Goal: Task Accomplishment & Management: Manage account settings

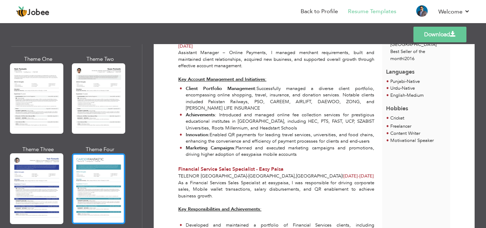
scroll to position [1232, 0]
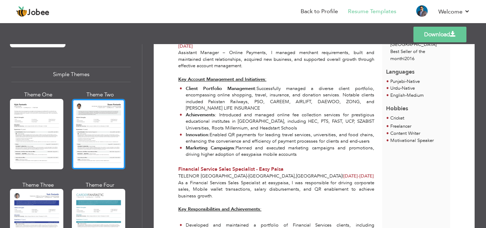
click at [91, 119] on div at bounding box center [98, 134] width 53 height 71
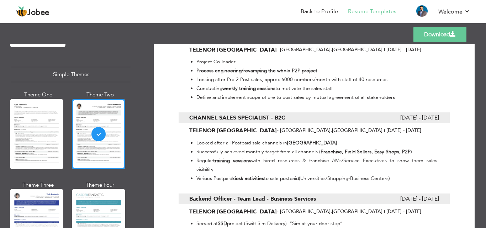
scroll to position [997, 0]
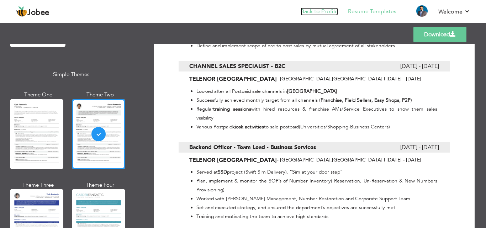
click at [320, 14] on link "Back to Profile" at bounding box center [319, 11] width 37 height 8
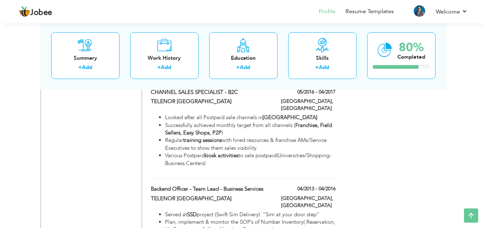
scroll to position [1068, 0]
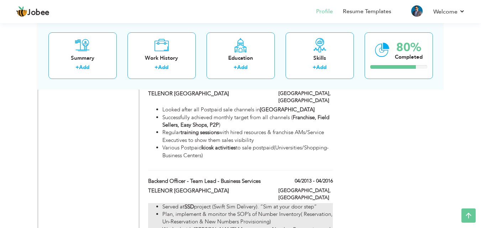
click at [266, 211] on li "Plan, implement & monitor the SOP’s of Number Inventory( Reservation, Un-Reserv…" at bounding box center [247, 218] width 170 height 15
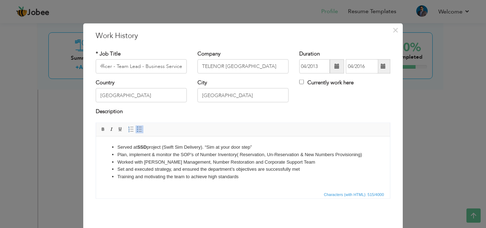
scroll to position [0, 0]
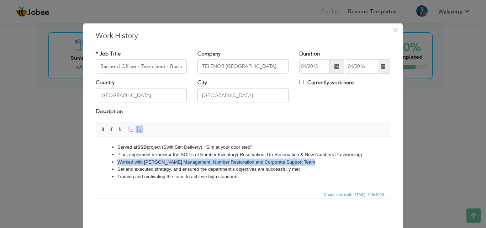
drag, startPoint x: 307, startPoint y: 162, endPoint x: 117, endPoint y: 160, distance: 190.5
click at [117, 160] on ul "Served at SSD project (Swift Sim Delivery). “Sim at your door step” Plan, imple…" at bounding box center [243, 162] width 280 height 37
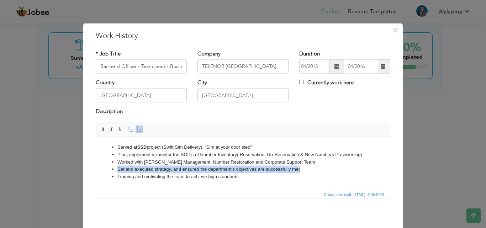
drag, startPoint x: 304, startPoint y: 169, endPoint x: 116, endPoint y: 167, distance: 188.0
click at [116, 167] on ul "Served at SSD project (Swift Sim Delivery). “Sim at your door step” Plan, imple…" at bounding box center [243, 162] width 280 height 37
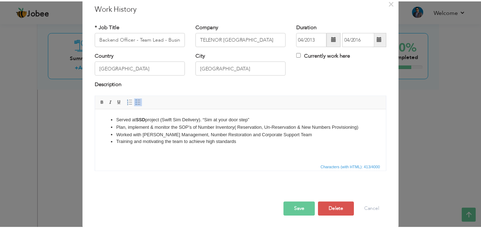
scroll to position [28, 0]
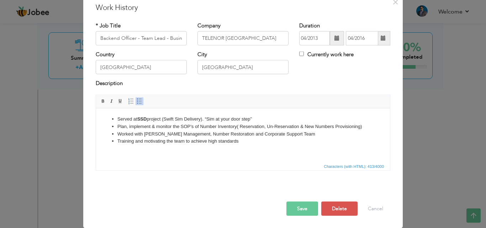
click at [296, 206] on button "Save" at bounding box center [303, 209] width 32 height 14
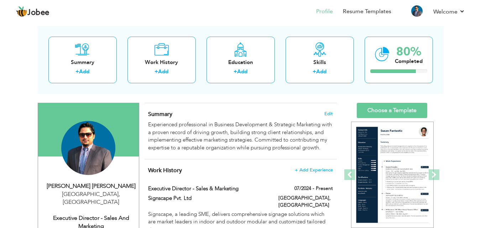
scroll to position [36, 0]
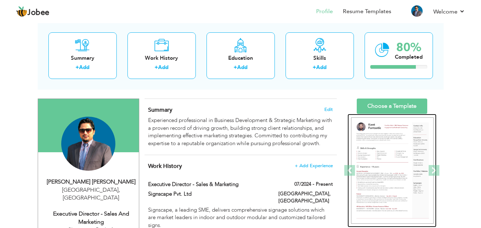
click at [390, 163] on img at bounding box center [392, 171] width 83 height 107
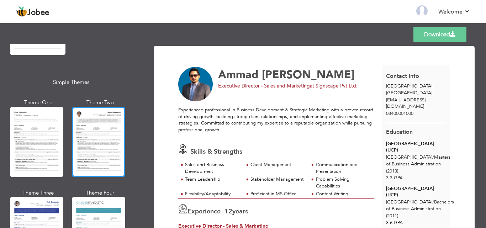
scroll to position [1268, 0]
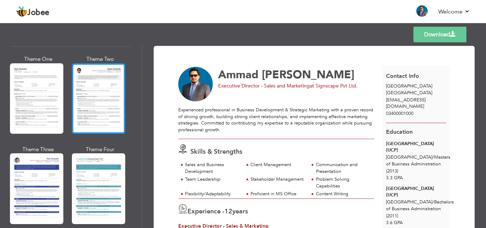
click at [110, 80] on div at bounding box center [98, 98] width 53 height 71
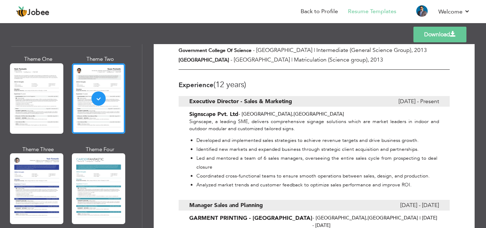
scroll to position [249, 0]
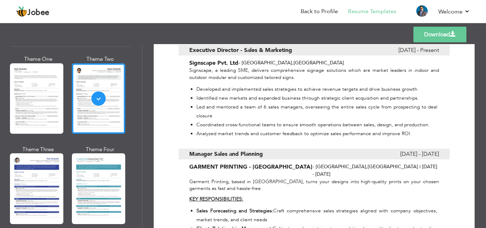
click at [437, 31] on link "Download" at bounding box center [440, 35] width 53 height 16
click at [320, 11] on link "Back to Profile" at bounding box center [319, 11] width 37 height 8
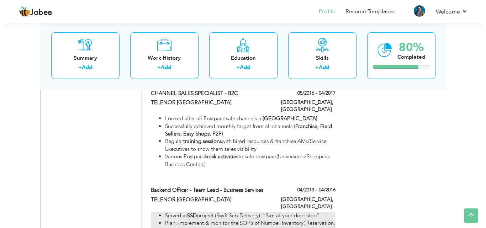
scroll to position [1057, 0]
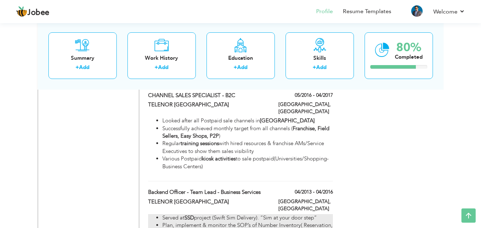
click at [314, 214] on li "Served at SSD project (Swift Sim Delivery). “Sim at your door step”" at bounding box center [247, 217] width 170 height 7
type input "Backend Officer - Team Lead - Business Services"
type input "TELENOR [GEOGRAPHIC_DATA]"
type input "04/2013"
type input "04/2016"
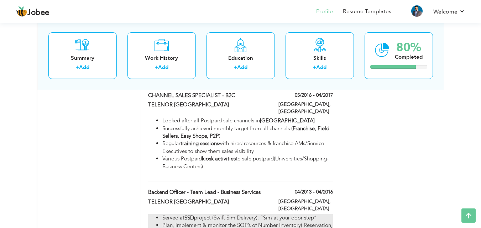
type input "[GEOGRAPHIC_DATA]"
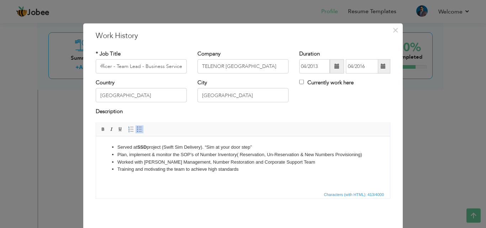
scroll to position [0, 0]
drag, startPoint x: 334, startPoint y: 153, endPoint x: 316, endPoint y: 156, distance: 18.7
click at [316, 156] on li "Plan, implement & monitor the SOP’s of Number Inventory( Reservation, Un-Reserv…" at bounding box center [243, 154] width 251 height 7
click at [264, 155] on li "Plan, implement & monitor the SOP’s of Number Inventory( Reservation, Un-Reserv…" at bounding box center [243, 154] width 251 height 7
click at [290, 155] on li "Plan, implement & monitor the SOP’s of Number Inventory( Reserve , Un-Reservati…" at bounding box center [243, 154] width 251 height 7
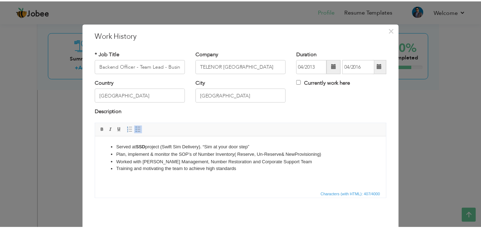
scroll to position [28, 0]
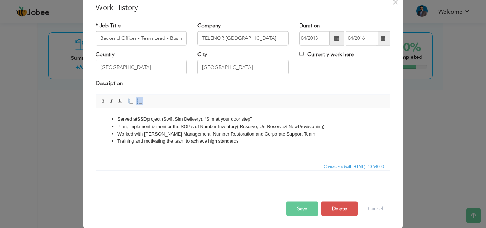
click at [293, 208] on button "Save" at bounding box center [303, 209] width 32 height 14
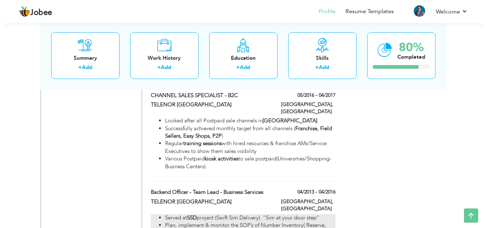
scroll to position [1022, 0]
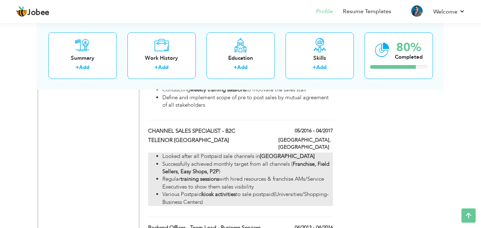
click at [286, 176] on li "Regular training sessions with hired resources & franchise AMs/Service Executiv…" at bounding box center [247, 183] width 170 height 15
type input "CHANNEL SALES SPECIALIST - B2C"
type input "05/2016"
type input "04/2017"
type input "[GEOGRAPHIC_DATA]"
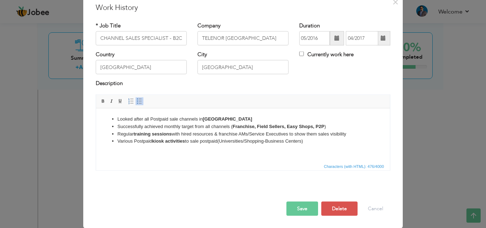
scroll to position [0, 0]
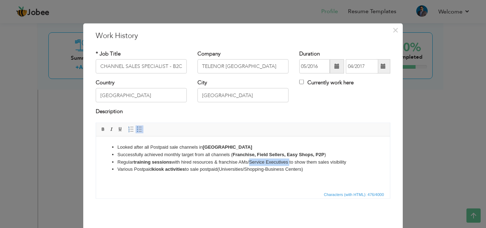
drag, startPoint x: 290, startPoint y: 162, endPoint x: 250, endPoint y: 162, distance: 39.9
click at [250, 162] on li "Regular training sessions with hired resources & franchise AMs/Service Executiv…" at bounding box center [243, 161] width 251 height 7
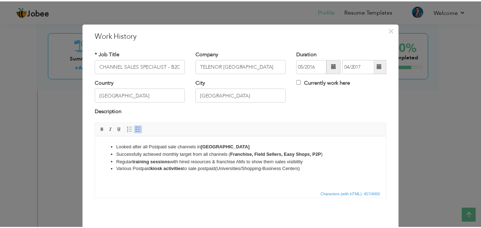
scroll to position [28, 0]
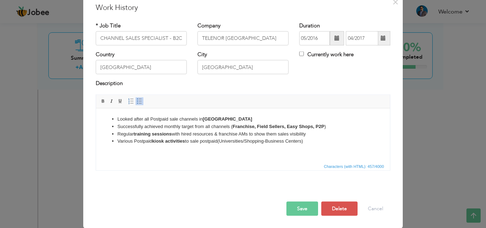
click at [293, 215] on button "Save" at bounding box center [303, 209] width 32 height 14
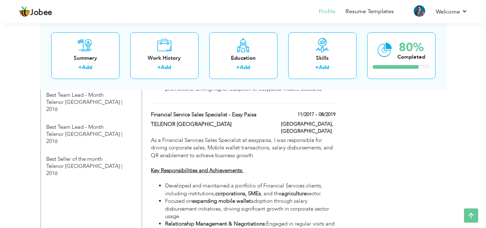
scroll to position [737, 0]
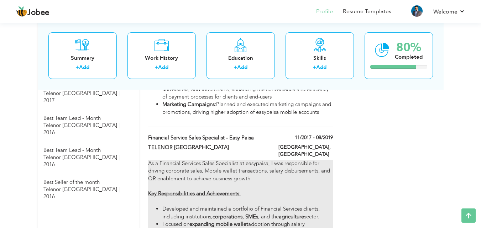
click at [224, 213] on strong "corporations, SMEs" at bounding box center [236, 216] width 46 height 7
type input "Financial Service Sales Specialist - Easy Paisa"
type input "11/2017"
type input "08/2019"
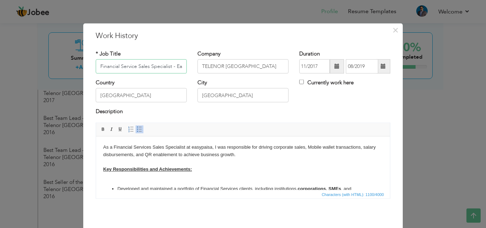
scroll to position [0, 17]
click at [200, 177] on body "As a Financial Services Sales Specialist at easypaisa, I was responsible for dr…" at bounding box center [243, 194] width 280 height 101
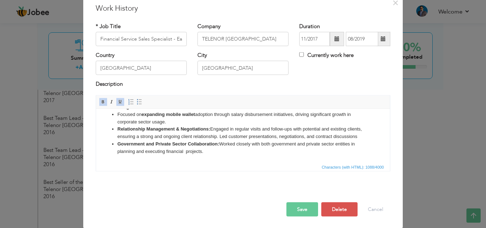
scroll to position [28, 0]
click at [289, 212] on button "Save" at bounding box center [303, 209] width 32 height 14
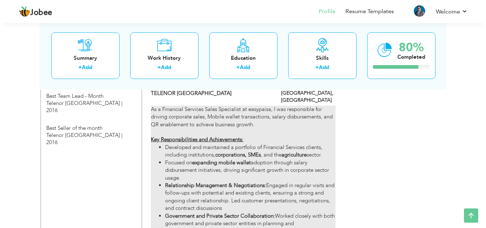
scroll to position [772, 0]
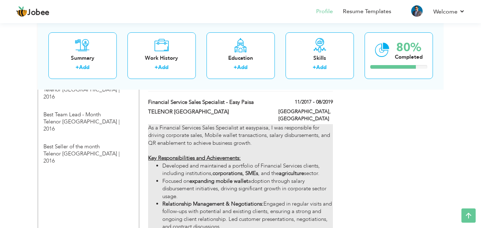
click at [227, 178] on li "Focused on expanding mobile wallet adoption through salary disbursement initiat…" at bounding box center [247, 189] width 170 height 23
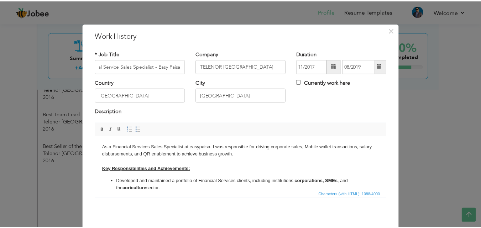
scroll to position [0, 0]
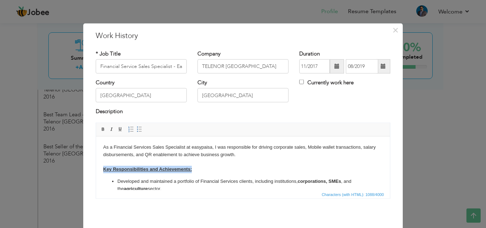
drag, startPoint x: 197, startPoint y: 170, endPoint x: 98, endPoint y: 168, distance: 99.0
click at [98, 168] on html "As a Financial Services Sales Specialist at easypaisa, I was responsible for dr…" at bounding box center [243, 190] width 294 height 108
copy strong "Key Responsibilities and Achievements:"
click at [395, 28] on span "×" at bounding box center [396, 30] width 6 height 13
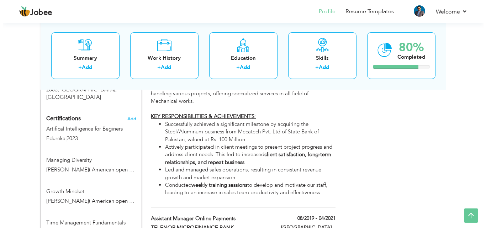
scroll to position [452, 0]
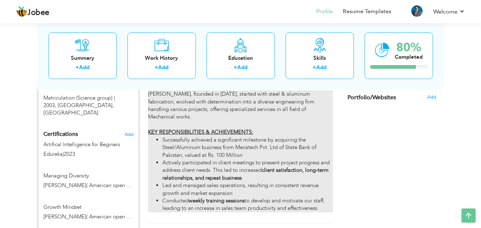
click at [215, 159] on li "Actively participated in client meetings to present project progress and addres…" at bounding box center [247, 170] width 170 height 23
type input "Manager Sales and Marketing"
type input "[PERSON_NAME] - Govt. & Pvt Mechanical Contractors"
type input "05/2021"
type input "07/2023"
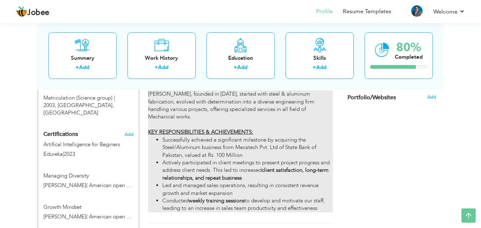
type input "[GEOGRAPHIC_DATA]"
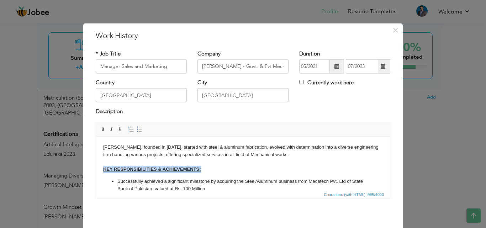
drag, startPoint x: 205, startPoint y: 168, endPoint x: 103, endPoint y: 170, distance: 101.5
click at [103, 170] on body "Mushtaq Brothers, founded in 1971, started with steel & aluminum fabrication, e…" at bounding box center [243, 187] width 280 height 86
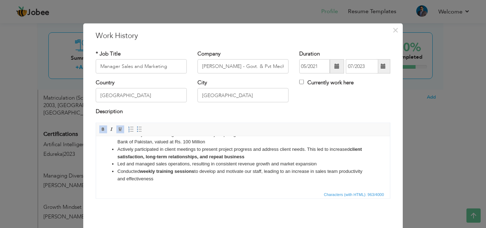
scroll to position [28, 0]
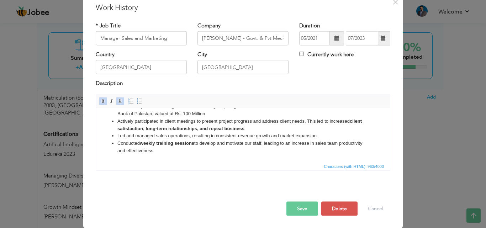
click at [299, 208] on button "Save" at bounding box center [303, 209] width 32 height 14
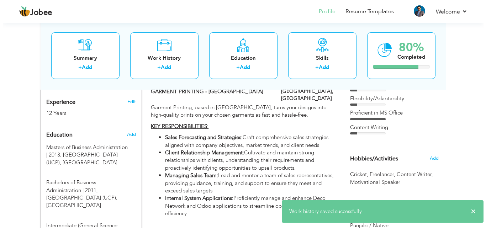
scroll to position [274, 0]
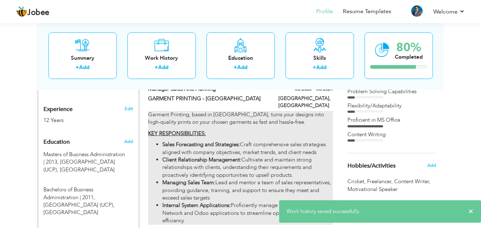
click at [206, 179] on strong "Managing Sales Team:" at bounding box center [188, 182] width 53 height 7
type input "Manager Sales and Planning"
type input "GARMENT PRINTING - [GEOGRAPHIC_DATA]"
type input "08/2023"
type input "06/2024"
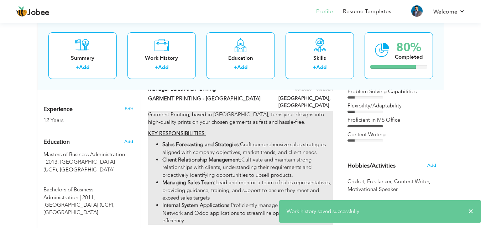
type input "[GEOGRAPHIC_DATA]"
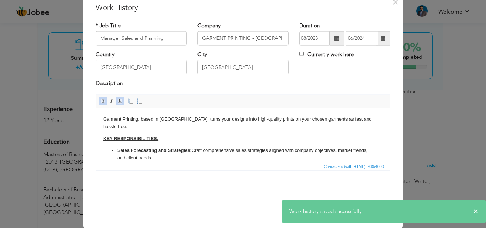
scroll to position [0, 0]
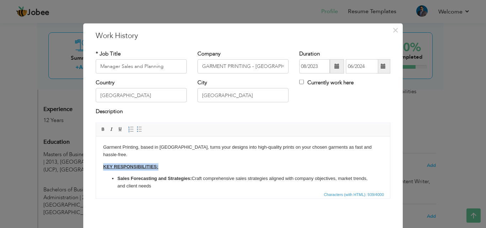
drag, startPoint x: 160, startPoint y: 166, endPoint x: 91, endPoint y: 168, distance: 69.5
click at [96, 168] on html "Garment Printing, based in Sydney Australia, turns your designs into high-quali…" at bounding box center [243, 188] width 294 height 105
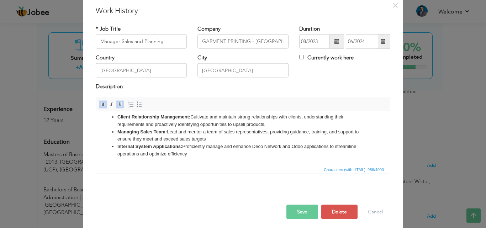
scroll to position [28, 0]
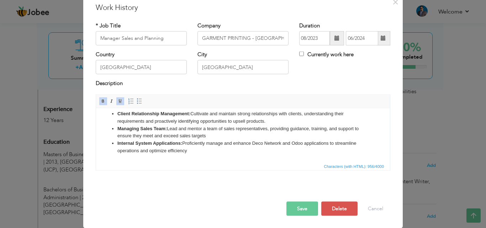
click at [297, 209] on button "Save" at bounding box center [303, 209] width 32 height 14
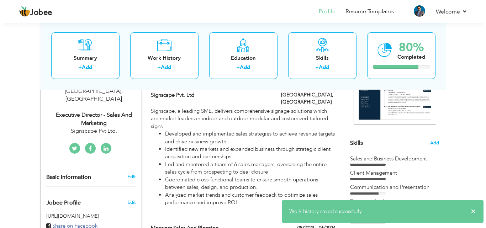
scroll to position [96, 0]
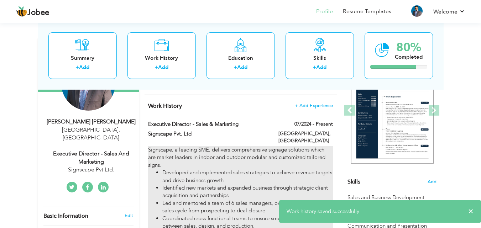
click at [211, 184] on li "Identified new markets and expanded business through strategic client acquisiti…" at bounding box center [247, 191] width 170 height 15
type input "Executive Director - Sales & Marketing"
type input "Signscape Pvt. Ltd"
type input "07/2024"
checkbox input "true"
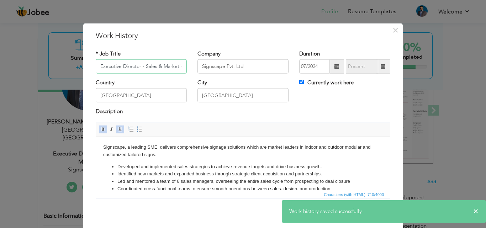
scroll to position [0, 3]
click at [160, 157] on body "Signscape, a leading SME, delivers comprehensive signage solutions which are ma…" at bounding box center [243, 172] width 280 height 57
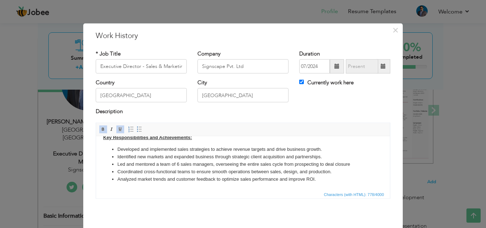
scroll to position [28, 0]
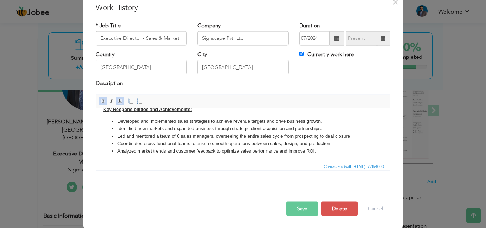
click at [302, 210] on button "Save" at bounding box center [303, 209] width 32 height 14
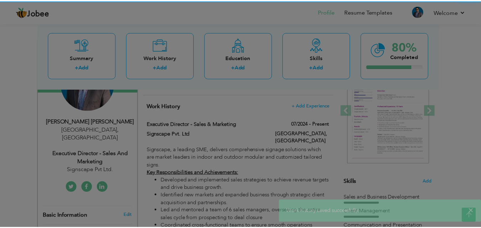
scroll to position [0, 0]
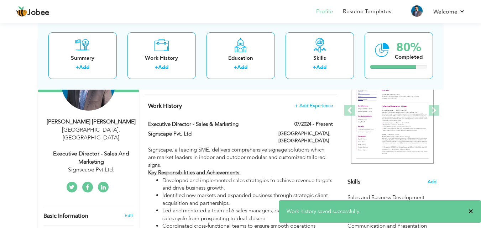
click at [470, 210] on span "×" at bounding box center [470, 211] width 5 height 7
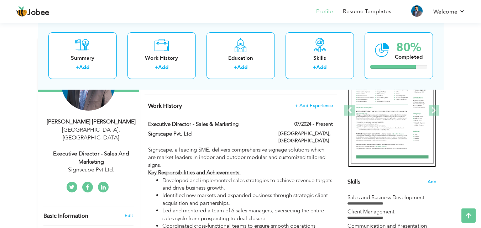
click at [415, 118] on img at bounding box center [392, 110] width 83 height 107
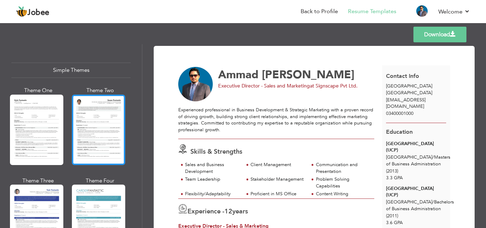
scroll to position [1232, 0]
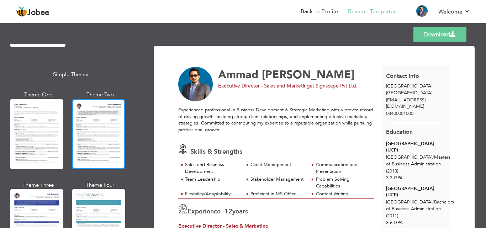
click at [115, 112] on div at bounding box center [98, 134] width 53 height 71
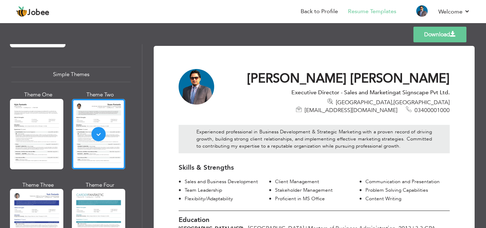
click at [439, 33] on link "Download" at bounding box center [440, 35] width 53 height 16
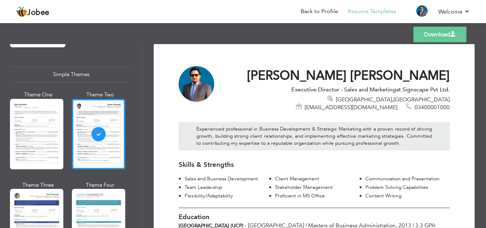
scroll to position [0, 0]
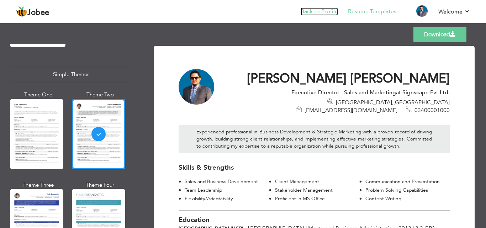
click at [319, 9] on link "Back to Profile" at bounding box center [319, 11] width 37 height 8
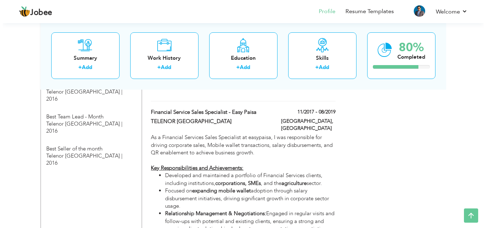
scroll to position [783, 0]
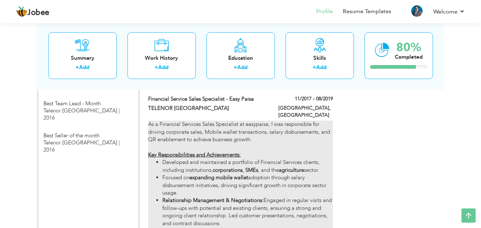
click at [233, 197] on li "Relationship Management & Negotiations: Engaged in regular visits and follow-up…" at bounding box center [247, 212] width 170 height 31
type input "Financial Service Sales Specialist - Easy Paisa"
type input "TELENOR [GEOGRAPHIC_DATA]"
type input "11/2017"
type input "08/2019"
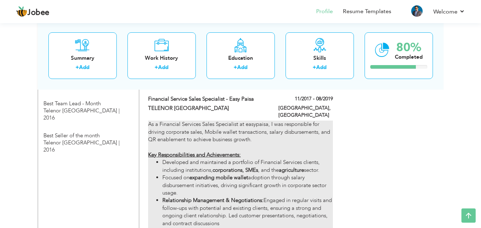
type input "[GEOGRAPHIC_DATA]"
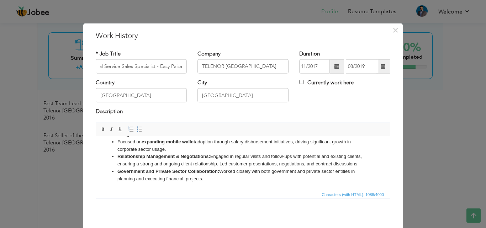
scroll to position [0, 0]
drag, startPoint x: 211, startPoint y: 155, endPoint x: 371, endPoint y: 165, distance: 159.8
click at [371, 165] on ul "Developed and maintained a portfolio of Financial Services clients, including i…" at bounding box center [243, 152] width 280 height 59
copy li "Engaged in regular visits and follow-ups with potential and existing clients, e…"
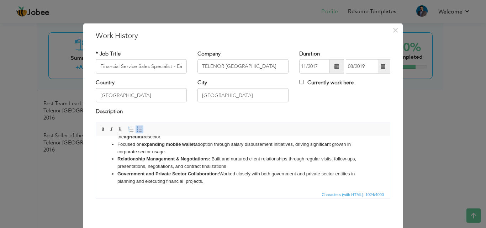
scroll to position [54, 0]
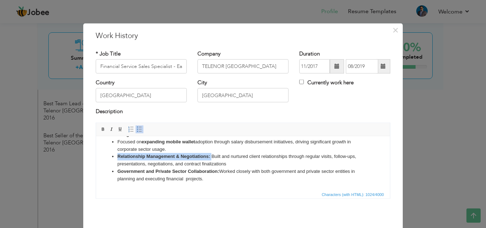
drag, startPoint x: 211, startPoint y: 156, endPoint x: 118, endPoint y: 155, distance: 93.0
click at [118, 155] on li "Relationship Management & Negotiations: Built and nurtured client relationships…" at bounding box center [243, 160] width 251 height 15
drag, startPoint x: 156, startPoint y: 155, endPoint x: 193, endPoint y: 153, distance: 37.5
click at [193, 153] on li "Built and nurtured client relationships through regular visits, follow-ups, pre…" at bounding box center [243, 160] width 251 height 15
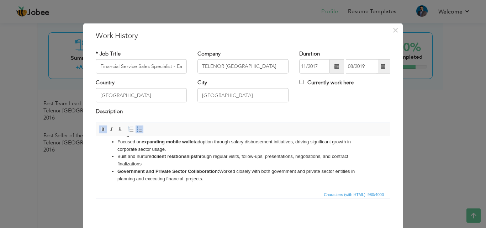
click at [311, 156] on li "Built and nurtured client relationships through regular visits, follow-ups, pre…" at bounding box center [243, 160] width 251 height 15
drag, startPoint x: 221, startPoint y: 171, endPoint x: 118, endPoint y: 172, distance: 103.3
click at [118, 172] on li "Government and Private Sector Collaboration: Worked closely with both governmen…" at bounding box center [243, 175] width 251 height 15
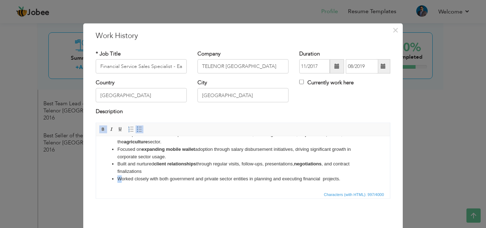
scroll to position [47, 0]
click at [174, 179] on li "Worked closely with both government and private sector entities in planning and…" at bounding box center [243, 178] width 251 height 7
drag, startPoint x: 207, startPoint y: 176, endPoint x: 235, endPoint y: 181, distance: 28.2
click at [235, 181] on li "Worked closely with both government and private sector entities in planning and…" at bounding box center [243, 178] width 251 height 7
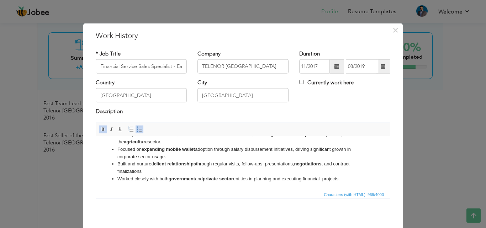
click at [348, 181] on li "Worked closely with both government and private sector entities in planning and…" at bounding box center [243, 178] width 251 height 7
click at [184, 157] on li "Focused on expanding mobile wallet adoption through salary disbursement initiat…" at bounding box center [243, 153] width 251 height 15
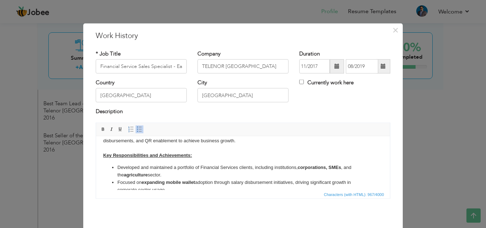
scroll to position [11, 0]
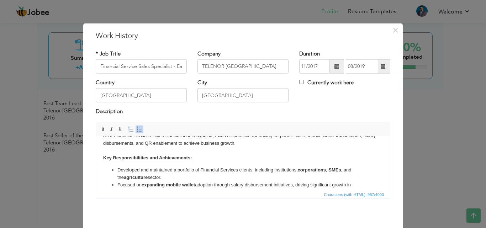
click at [173, 179] on li "Developed and maintained a portfolio of Financial Services clients, including i…" at bounding box center [243, 173] width 251 height 15
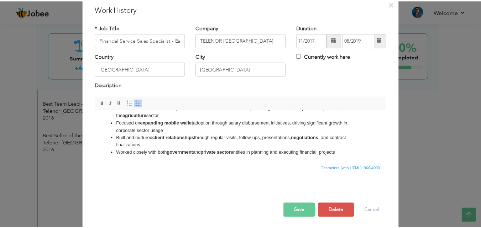
scroll to position [28, 0]
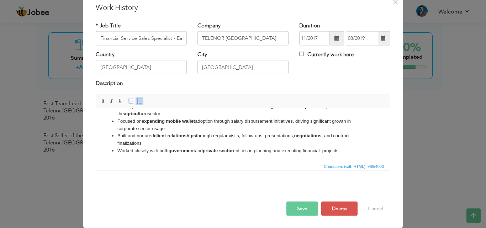
click at [292, 209] on button "Save" at bounding box center [303, 209] width 32 height 14
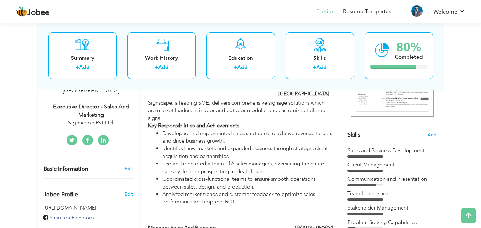
scroll to position [0, 0]
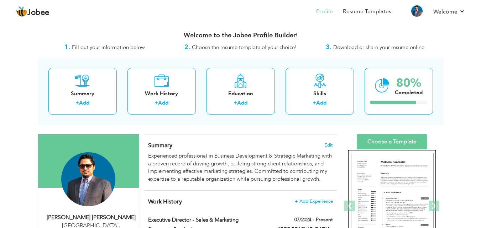
click at [382, 189] on img at bounding box center [392, 206] width 83 height 107
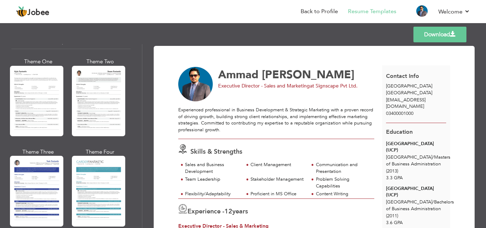
scroll to position [1268, 0]
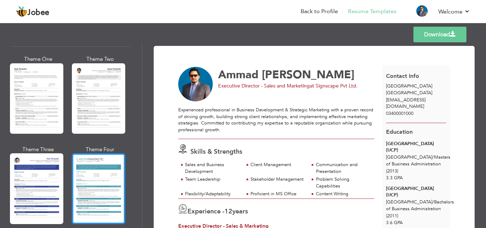
click at [100, 168] on div at bounding box center [98, 188] width 53 height 71
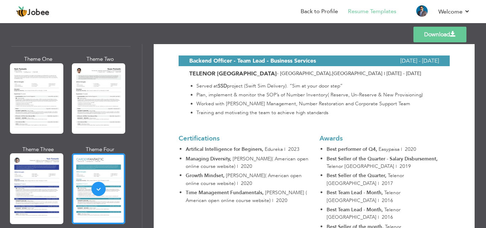
scroll to position [1140, 0]
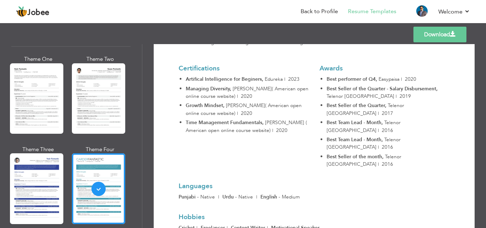
click at [439, 33] on link "Download" at bounding box center [440, 35] width 53 height 16
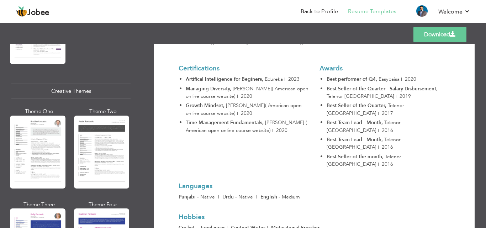
scroll to position [805, 0]
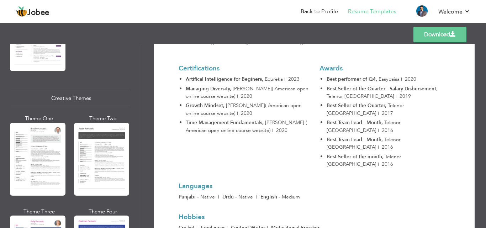
click at [200, 33] on div "Templates Download" at bounding box center [243, 34] width 486 height 23
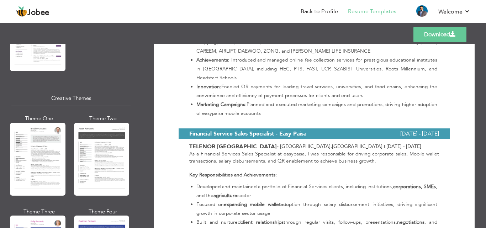
scroll to position [712, 0]
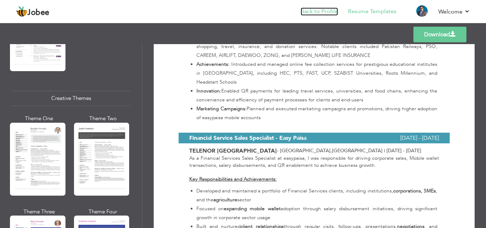
click at [320, 13] on link "Back to Profile" at bounding box center [319, 11] width 37 height 8
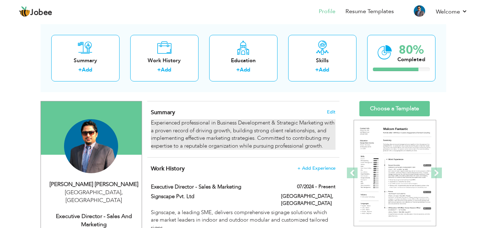
scroll to position [71, 0]
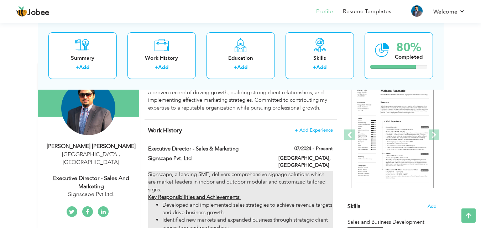
click at [184, 202] on li "Developed and implemented sales strategies to achieve revenue targets and drive…" at bounding box center [247, 209] width 170 height 15
type input "Executive Director - Sales & Marketing"
type input "Signscape Pvt. Ltd"
type input "07/2024"
type input "[GEOGRAPHIC_DATA]"
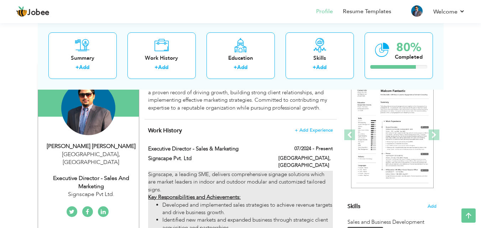
type input "[GEOGRAPHIC_DATA]"
checkbox input "true"
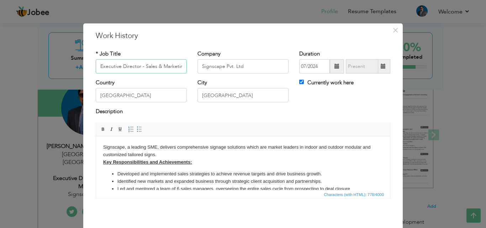
scroll to position [0, 3]
click at [164, 156] on body "Signscape, a leading SME, delivers comprehensive signage solutions which are ma…" at bounding box center [243, 176] width 280 height 64
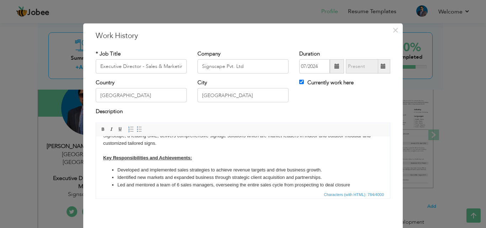
scroll to position [32, 0]
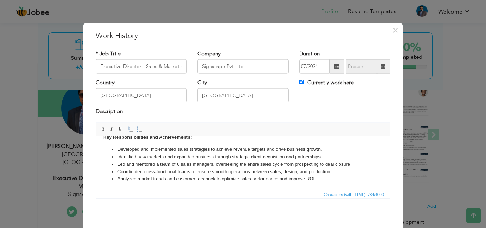
click at [334, 151] on li "Developed and implemented sales strategies to achieve revenue targets and drive…" at bounding box center [243, 149] width 251 height 7
click at [331, 156] on li "Identified new markets and expanded business through strategic client acquisiti…" at bounding box center [243, 156] width 251 height 7
click at [338, 173] on li "Coordinated cross-functional teams to ensure smooth operations between sales, d…" at bounding box center [243, 171] width 251 height 7
click at [321, 178] on li "Analyzed market trends and customer feedback to optimize sales performance and …" at bounding box center [243, 178] width 251 height 7
click at [119, 148] on li "Developed and implemented sales strategies to achieve revenue targets and drive…" at bounding box center [243, 149] width 251 height 7
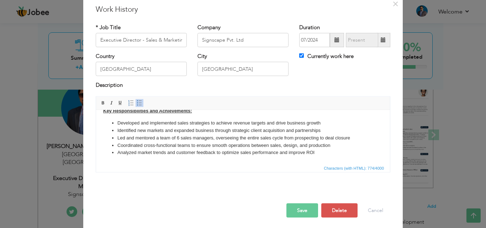
scroll to position [28, 0]
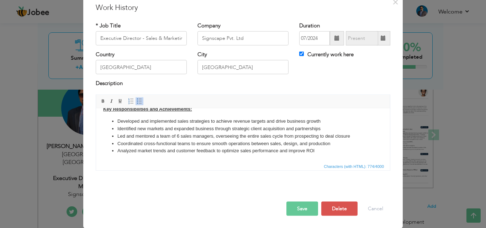
click at [299, 208] on button "Save" at bounding box center [303, 209] width 32 height 14
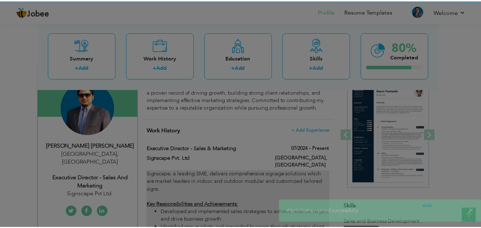
scroll to position [0, 0]
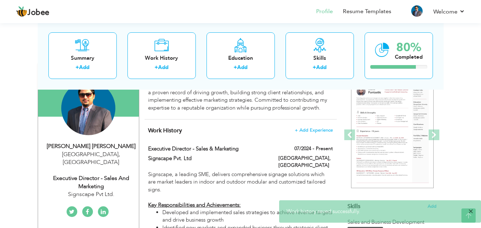
click at [472, 212] on span "×" at bounding box center [470, 211] width 5 height 7
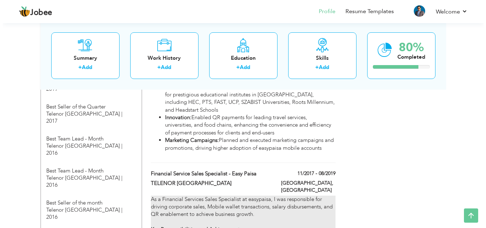
scroll to position [605, 0]
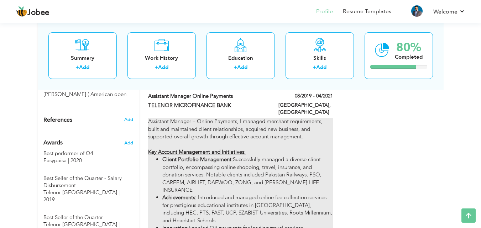
click at [233, 156] on li "Client Portfolio Management: Successfully managed a diverse client portfolio, e…" at bounding box center [247, 175] width 170 height 38
type input "Assistant Manager Online Payments"
type input "TELENOR MICROFINANCE BANK"
type input "08/2019"
type input "04/2021"
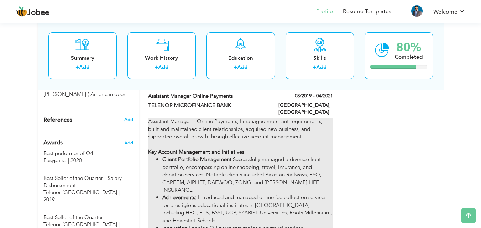
checkbox input "false"
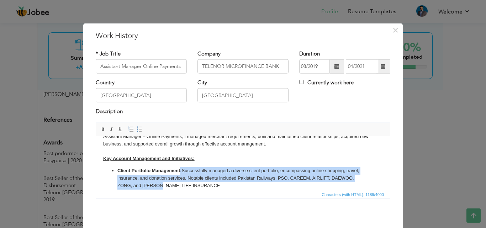
scroll to position [13, 0]
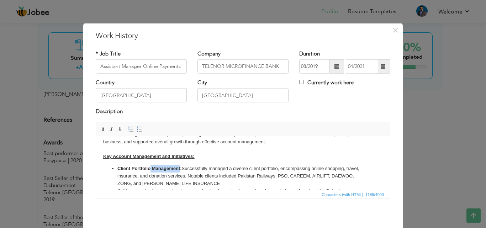
drag, startPoint x: 180, startPoint y: 181, endPoint x: 151, endPoint y: 171, distance: 30.5
click at [151, 171] on strong "Client Portfolio Management:" at bounding box center [150, 168] width 64 height 5
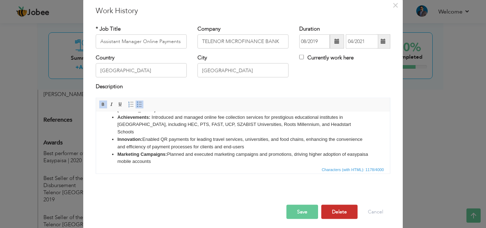
scroll to position [28, 0]
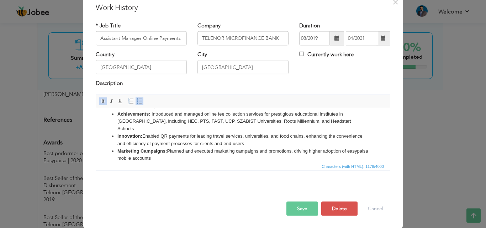
click at [303, 208] on button "Save" at bounding box center [303, 209] width 32 height 14
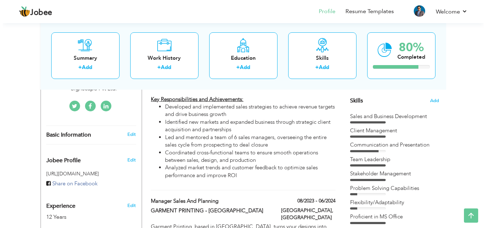
scroll to position [178, 0]
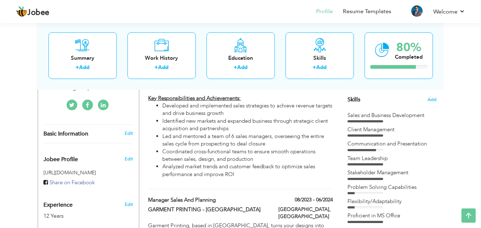
click at [270, 134] on li "Led and mentored a team of 6 sales managers, overseeing the entire sales cycle …" at bounding box center [247, 140] width 170 height 15
type input "Executive Director - Sales & Marketing"
type input "Signscape Pvt. Ltd"
type input "07/2024"
checkbox input "true"
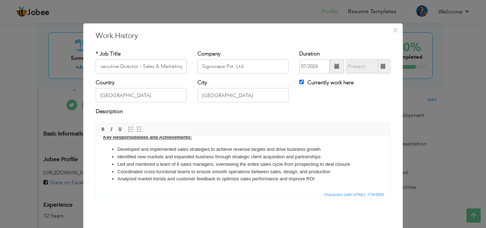
scroll to position [0, 0]
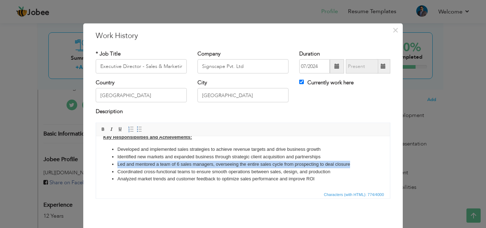
drag, startPoint x: 353, startPoint y: 165, endPoint x: 119, endPoint y: 164, distance: 234.3
click at [119, 164] on li "Led and mentored a team of 6 sales managers, overseeing the entire sales cycle …" at bounding box center [243, 164] width 251 height 7
copy li "Led and mentored a team of 6 sales managers, overseeing the entire sales cycle …"
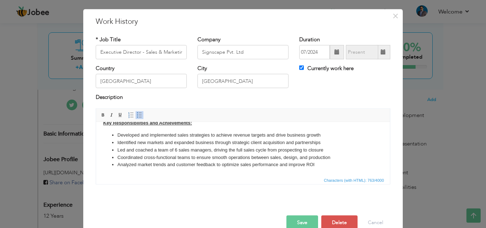
scroll to position [28, 0]
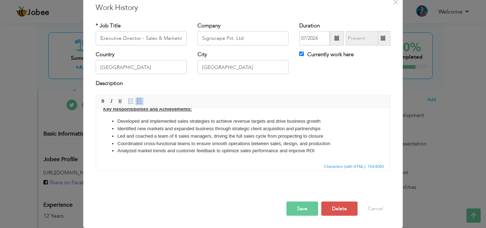
click at [296, 212] on button "Save" at bounding box center [303, 209] width 32 height 14
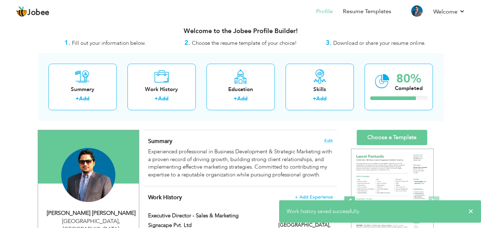
scroll to position [0, 0]
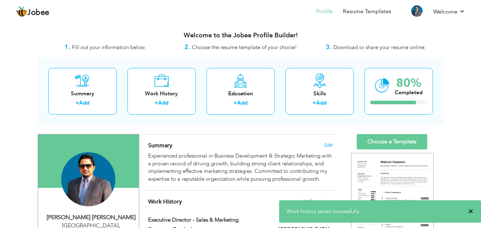
click at [471, 212] on span "×" at bounding box center [470, 211] width 5 height 7
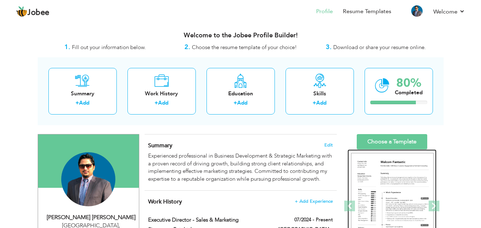
click at [404, 181] on img at bounding box center [392, 206] width 83 height 107
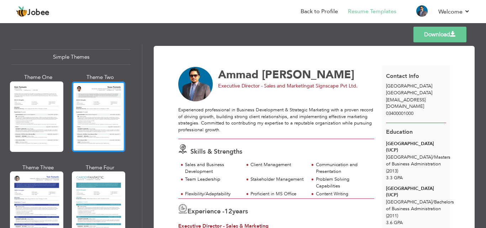
scroll to position [1268, 0]
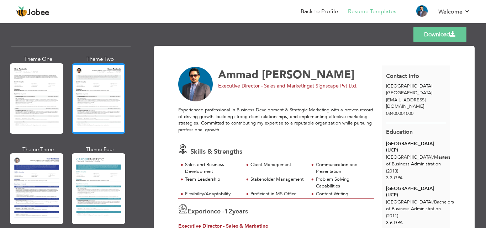
click at [106, 75] on div at bounding box center [98, 98] width 53 height 71
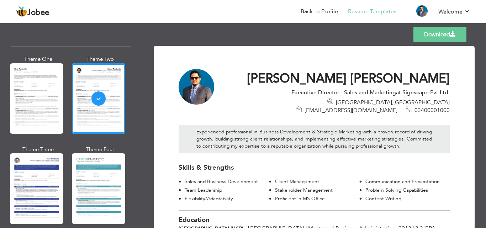
click at [443, 31] on link "Download" at bounding box center [440, 35] width 53 height 16
click at [317, 4] on li "Back to Profile" at bounding box center [314, 11] width 47 height 19
click at [314, 13] on link "Back to Profile" at bounding box center [319, 11] width 37 height 8
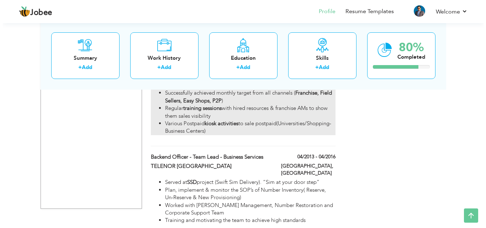
scroll to position [1070, 0]
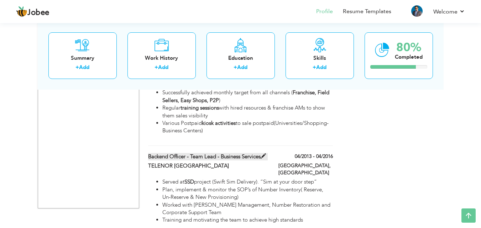
click at [190, 153] on label "Backend Officer - Team Lead - Business Services" at bounding box center [208, 156] width 120 height 7
type input "Backend Officer - Team Lead - Business Services"
type input "TELENOR [GEOGRAPHIC_DATA]"
type input "04/2013"
type input "04/2016"
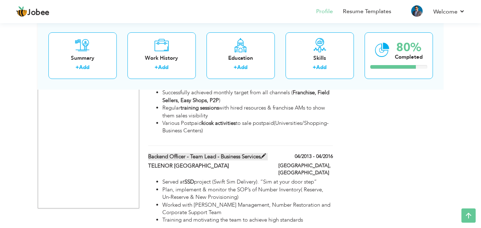
type input "[GEOGRAPHIC_DATA]"
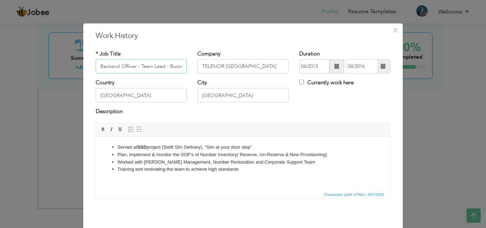
scroll to position [0, 25]
click at [112, 66] on input "Backend Officer - Team Lead - Business Services" at bounding box center [141, 66] width 91 height 14
click at [114, 65] on input "Backend Officer /Team Lead - Business Services" at bounding box center [141, 66] width 91 height 14
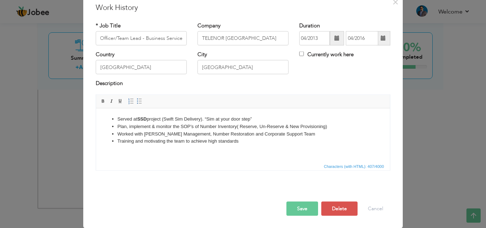
click at [300, 206] on button "Save" at bounding box center [303, 209] width 32 height 14
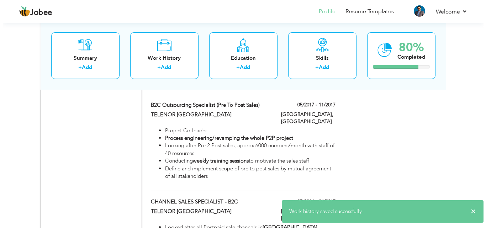
scroll to position [892, 0]
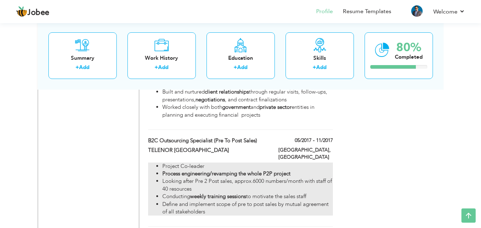
click at [229, 201] on li "Define and implement scope of pre to post sales by mutual agreement of all stak…" at bounding box center [247, 208] width 170 height 15
type input "B2C Outsourcing Specialist (Pre to Post Sales)"
type input "05/2017"
type input "11/2017"
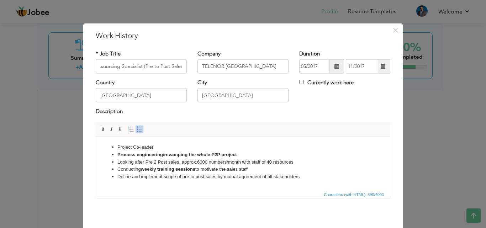
scroll to position [0, 0]
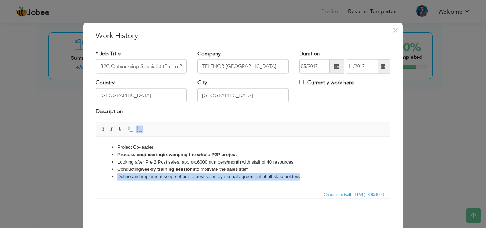
drag, startPoint x: 305, startPoint y: 176, endPoint x: 109, endPoint y: 177, distance: 196.6
click at [109, 177] on ul "Project Co-leader Process engineering/revamping the whole P2P project Looking a…" at bounding box center [243, 162] width 280 height 37
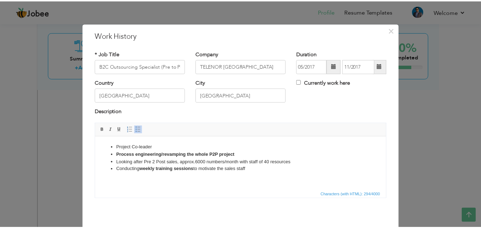
scroll to position [28, 0]
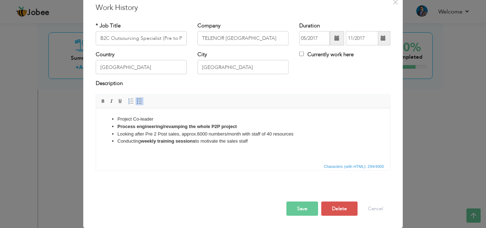
click at [298, 222] on div "× Work History * Job Title B2C Outsourcing Specialist (Pre to Post Sales) Compa…" at bounding box center [243, 111] width 320 height 233
click at [298, 213] on button "Save" at bounding box center [303, 209] width 32 height 14
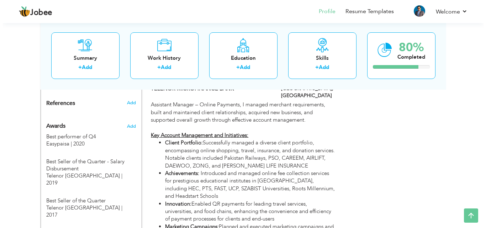
scroll to position [607, 0]
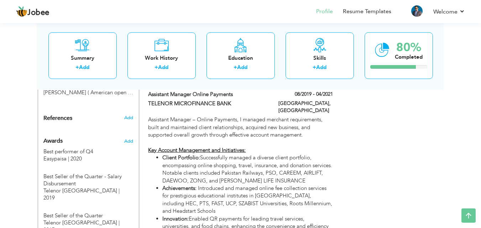
click at [283, 185] on li "Achievements: Introduced and managed online fee collection services for prestig…" at bounding box center [247, 200] width 170 height 31
type input "Assistant Manager Online Payments"
type input "TELENOR MICROFINANCE BANK"
type input "08/2019"
type input "04/2021"
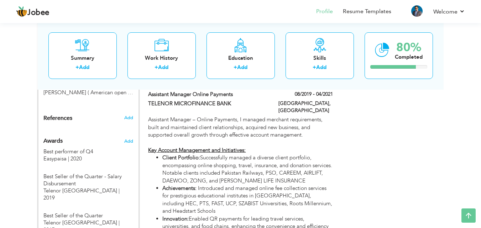
type input "[GEOGRAPHIC_DATA]"
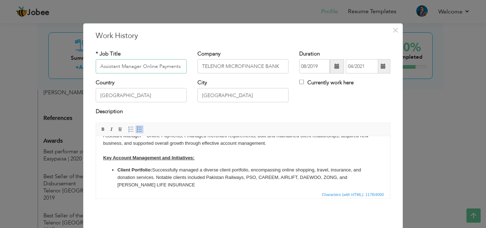
scroll to position [36, 0]
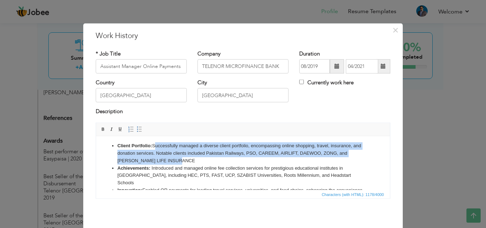
drag, startPoint x: 153, startPoint y: 144, endPoint x: 176, endPoint y: 160, distance: 27.7
click at [176, 160] on li "Client Portfolio: Successfully managed a diverse client portfolio, encompassing…" at bounding box center [243, 153] width 251 height 22
copy li "Successfully managed a diverse client portfolio, encompassing online shopping, …"
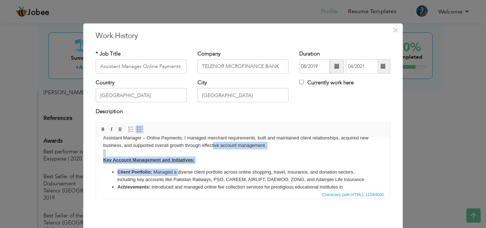
scroll to position [0, 0]
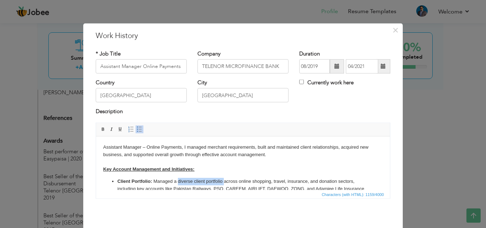
drag, startPoint x: 178, startPoint y: 146, endPoint x: 223, endPoint y: 180, distance: 56.7
click at [223, 180] on li "Client Portfolio: Managed a diverse client portfolio across online shopping, tr…" at bounding box center [243, 185] width 251 height 15
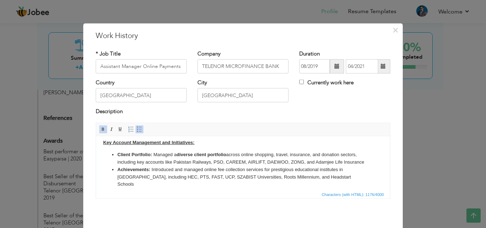
scroll to position [36, 0]
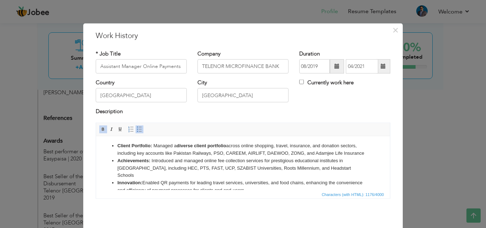
click at [287, 155] on li "Client Portfolio: Managed a diverse client portfolio across online shopping, tr…" at bounding box center [243, 149] width 251 height 15
click at [278, 152] on li "Client Portfolio: Managed a diverse client portfolio across online shopping, tr…" at bounding box center [243, 149] width 251 height 15
drag, startPoint x: 265, startPoint y: 151, endPoint x: 249, endPoint y: 154, distance: 15.9
click at [249, 154] on li "Client Portfolio: Managed a diverse client portfolio across online shopping, tr…" at bounding box center [243, 149] width 251 height 15
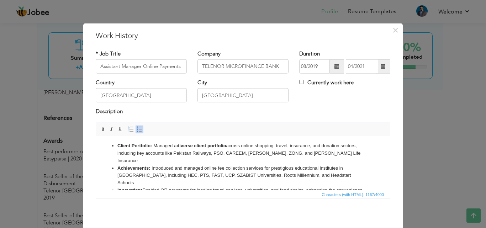
click at [260, 153] on li "Client Portfolio: Managed a diverse client portfolio across online shopping, tr…" at bounding box center [243, 153] width 251 height 22
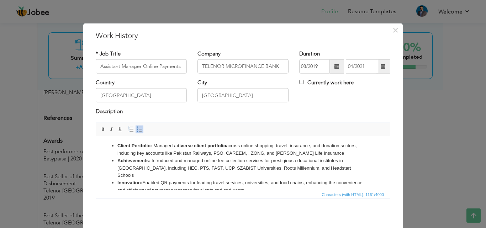
click at [250, 153] on li "Client Portfolio: Managed a diverse client portfolio across online shopping, tr…" at bounding box center [243, 149] width 251 height 15
click at [178, 169] on li "Achievements: Introduced and managed online fee collection services for prestig…" at bounding box center [243, 168] width 251 height 22
click at [177, 169] on li "Achievements: Introduced and managed online fee collection services for prestig…" at bounding box center [243, 168] width 251 height 22
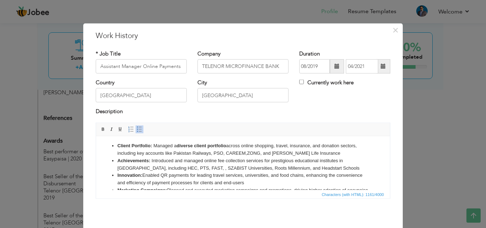
click at [176, 169] on li "Achievements: Introduced and managed online fee collection services for prestig…" at bounding box center [243, 164] width 251 height 15
drag, startPoint x: 219, startPoint y: 168, endPoint x: 175, endPoint y: 169, distance: 43.5
click at [175, 169] on li "Achievements: Introduced and managed online fee collection services for prestig…" at bounding box center [243, 164] width 251 height 15
click at [175, 168] on li "Achievements: Introduced and managed online fee collection services for prestig…" at bounding box center [243, 164] width 251 height 15
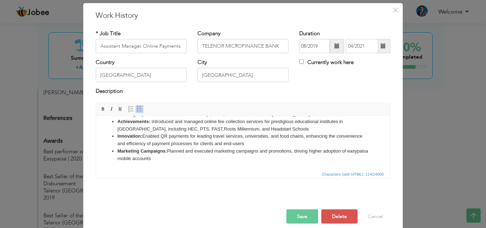
scroll to position [28, 0]
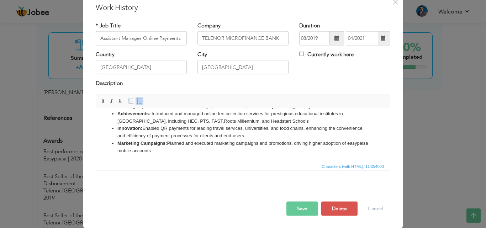
click at [301, 208] on button "Save" at bounding box center [303, 209] width 32 height 14
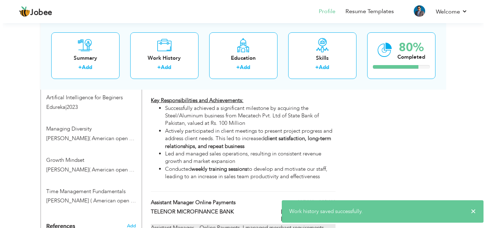
scroll to position [465, 0]
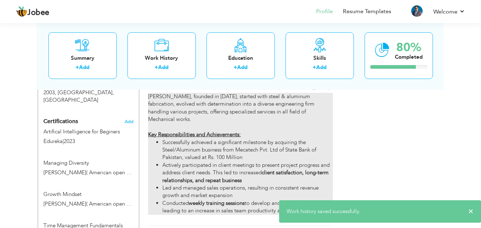
click at [278, 200] on li "Conducted weekly training sessions to develop and motivate our staff, leading t…" at bounding box center [247, 207] width 170 height 15
type input "Manager Sales and Marketing"
type input "[PERSON_NAME] - Govt. & Pvt Mechanical Contractors"
type input "05/2021"
type input "07/2023"
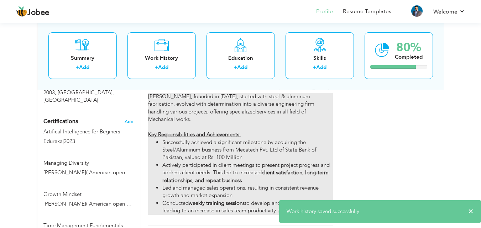
type input "[GEOGRAPHIC_DATA]"
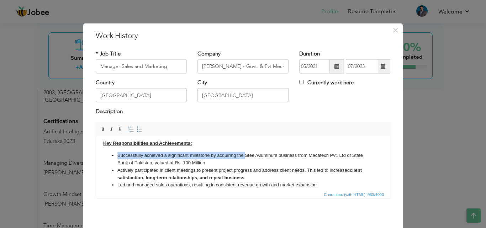
scroll to position [20, 0]
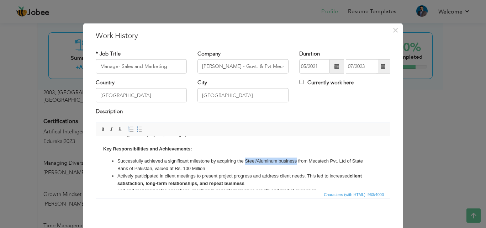
drag, startPoint x: 245, startPoint y: 145, endPoint x: 296, endPoint y: 157, distance: 52.3
click at [296, 157] on li "Successfully achieved a significant milestone by acquiring the Steel/Aluminum b…" at bounding box center [243, 164] width 251 height 15
click at [292, 170] on li "Successfully achieved a significant milestone by acquiring the Steel/Aluminum b…" at bounding box center [243, 164] width 251 height 15
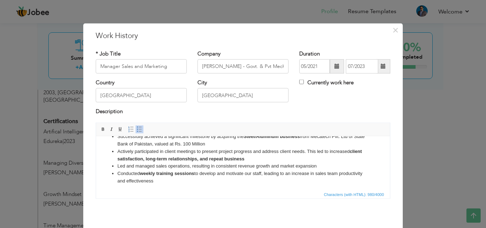
scroll to position [47, 0]
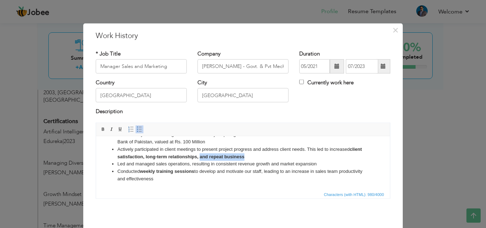
drag, startPoint x: 247, startPoint y: 158, endPoint x: 201, endPoint y: 156, distance: 46.7
click at [201, 156] on li "Actively participated in client meetings to present project progress and addres…" at bounding box center [243, 153] width 251 height 15
click at [274, 159] on li "Actively participated in client meetings to present project progress and addres…" at bounding box center [243, 153] width 251 height 15
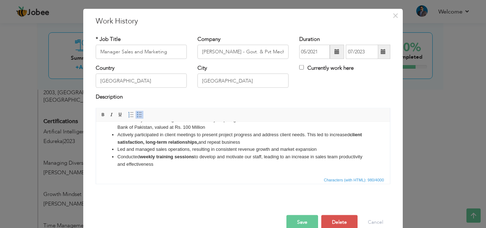
scroll to position [28, 0]
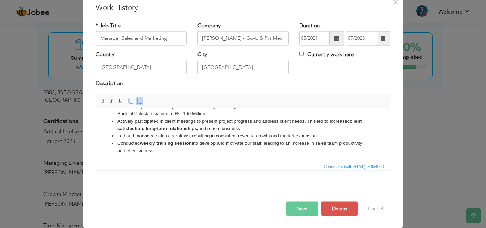
drag, startPoint x: 186, startPoint y: 151, endPoint x: 140, endPoint y: 150, distance: 46.3
click at [140, 150] on li "Conducted weekly training sessions to develop and motivate our staff, leading t…" at bounding box center [243, 147] width 251 height 15
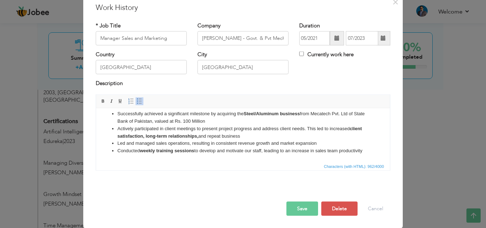
click at [293, 205] on button "Save" at bounding box center [303, 209] width 32 height 14
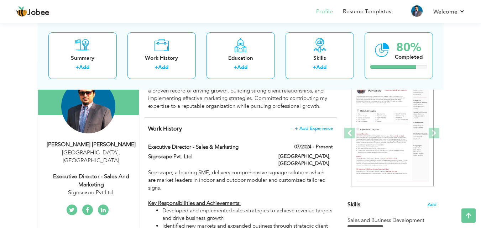
scroll to position [0, 0]
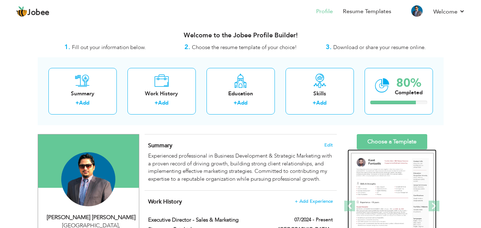
click at [395, 168] on img at bounding box center [392, 206] width 83 height 107
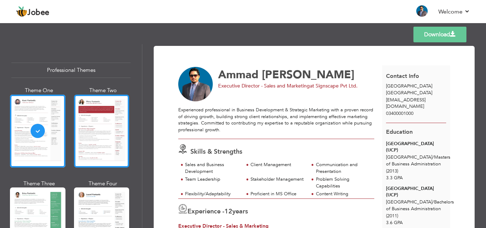
click at [109, 128] on div at bounding box center [102, 131] width 56 height 73
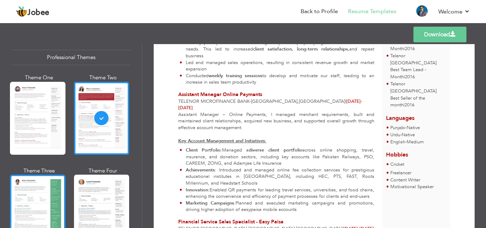
scroll to position [71, 0]
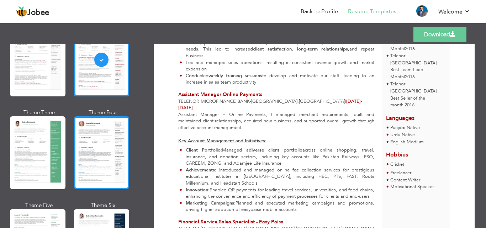
click at [98, 139] on div at bounding box center [102, 152] width 56 height 73
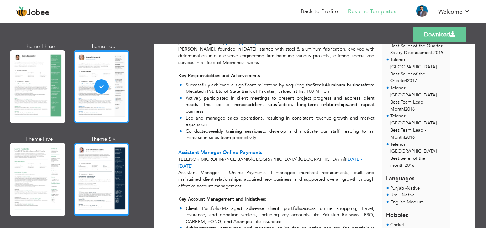
scroll to position [178, 0]
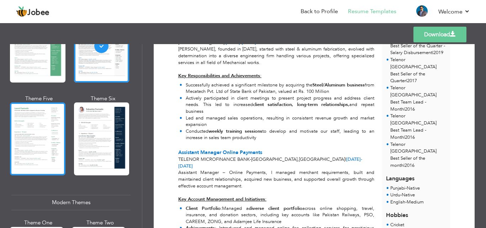
click at [41, 131] on div at bounding box center [38, 139] width 56 height 73
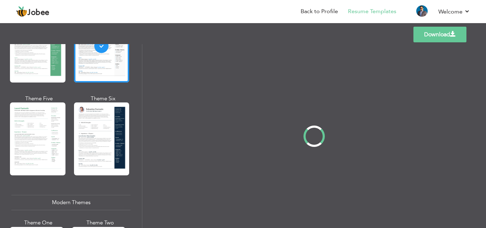
scroll to position [0, 0]
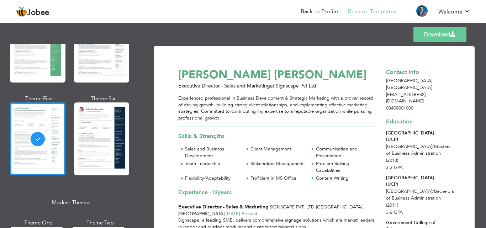
click at [89, 131] on div at bounding box center [102, 139] width 56 height 73
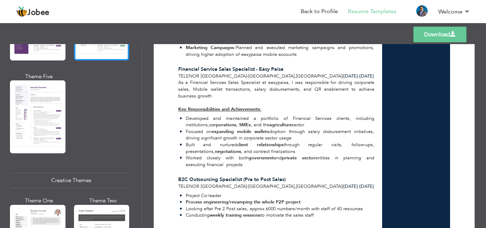
scroll to position [783, 0]
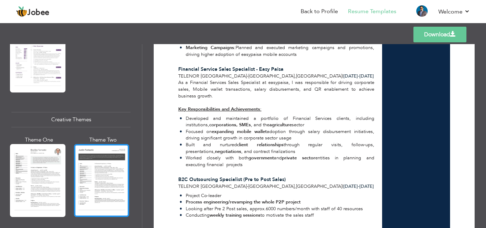
click at [112, 166] on div at bounding box center [102, 180] width 56 height 73
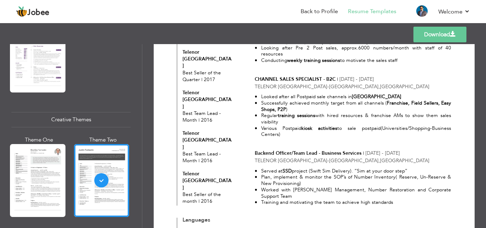
scroll to position [749, 0]
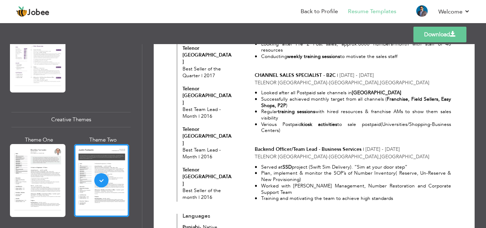
click at [445, 31] on link "Download" at bounding box center [440, 35] width 53 height 16
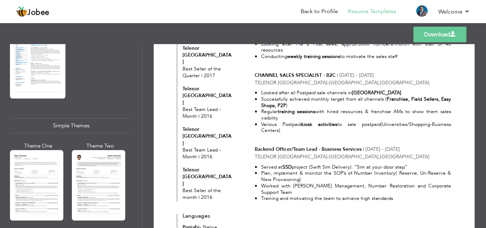
scroll to position [1211, 0]
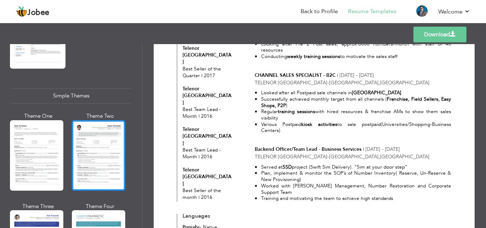
click at [109, 137] on div at bounding box center [98, 155] width 53 height 71
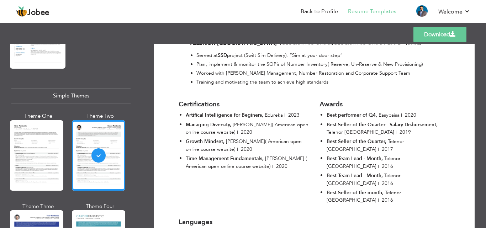
scroll to position [1105, 0]
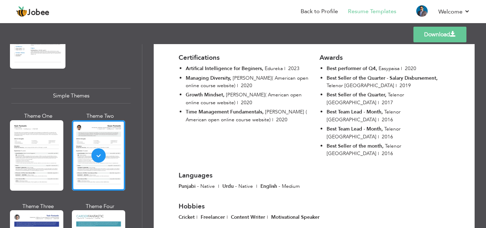
click at [428, 35] on link "Download" at bounding box center [440, 35] width 53 height 16
click at [209, 27] on div "Templates Download" at bounding box center [243, 34] width 486 height 23
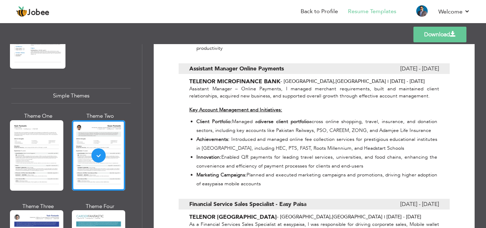
scroll to position [607, 0]
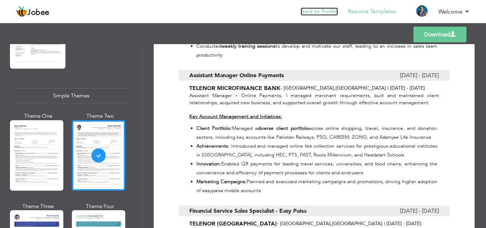
click at [306, 12] on link "Back to Profile" at bounding box center [319, 11] width 37 height 8
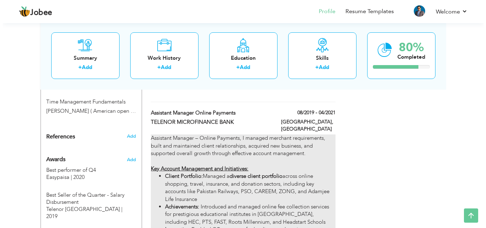
scroll to position [605, 0]
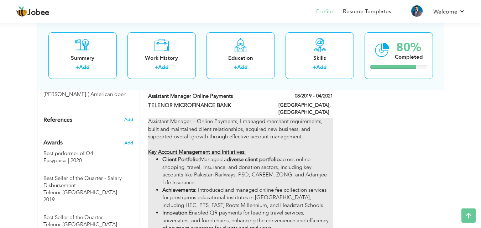
click at [243, 156] on li "Client Portfolio: Managed a diverse client portfolio across online shopping, tr…" at bounding box center [247, 171] width 170 height 31
type input "Assistant Manager Online Payments"
type input "TELENOR MICROFINANCE BANK"
type input "08/2019"
type input "04/2021"
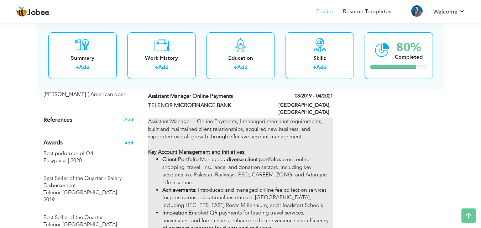
type input "[GEOGRAPHIC_DATA]"
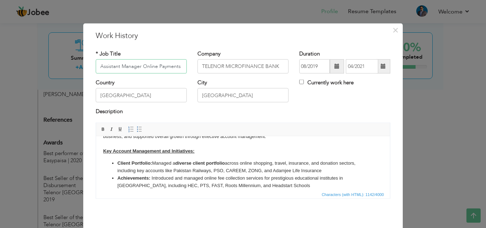
scroll to position [36, 0]
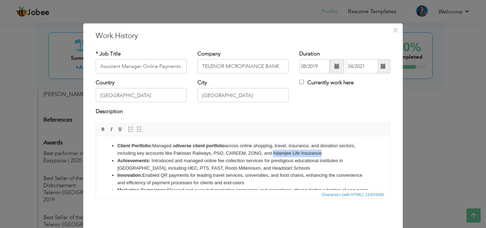
drag, startPoint x: 326, startPoint y: 152, endPoint x: 273, endPoint y: 153, distance: 53.1
click at [273, 153] on li "Client Portfolio: Managed a diverse client portfolio across online shopping, tr…" at bounding box center [243, 149] width 251 height 15
click at [299, 153] on li "Client Portfolio: Managed a diverse client portfolio across online shopping, tr…" at bounding box center [243, 149] width 251 height 15
drag, startPoint x: 291, startPoint y: 153, endPoint x: 274, endPoint y: 152, distance: 17.5
click at [274, 152] on li "Client Portfolio: Managed a diverse client portfolio across online shopping, tr…" at bounding box center [243, 149] width 251 height 15
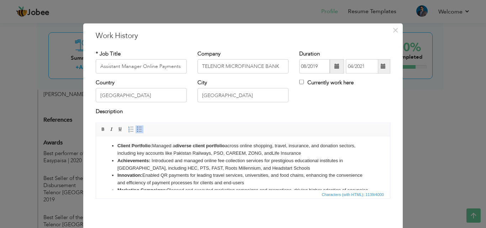
click at [303, 145] on li "Client Portfolio: Managed a diverse client portfolio across online shopping, tr…" at bounding box center [243, 149] width 251 height 15
click at [294, 145] on li "Client Portfolio: Managed a diverse client portfolio across online shopping, tr…" at bounding box center [243, 149] width 251 height 15
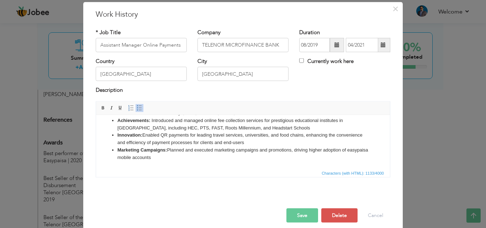
scroll to position [28, 0]
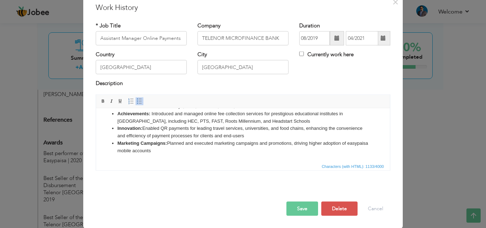
click at [311, 206] on button "Save" at bounding box center [303, 209] width 32 height 14
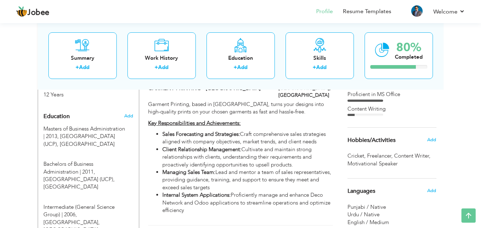
scroll to position [320, 0]
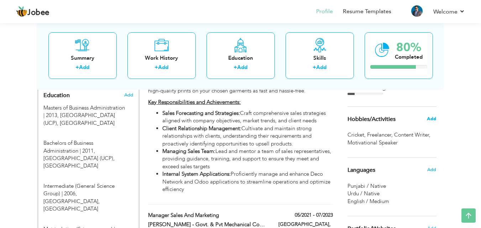
click at [435, 117] on span "Add" at bounding box center [431, 119] width 9 height 6
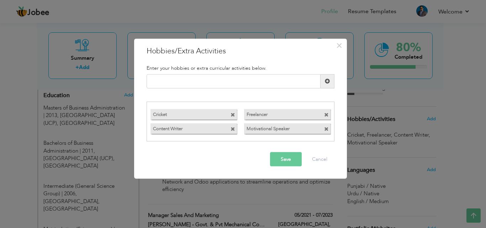
click at [326, 114] on span at bounding box center [326, 115] width 5 height 5
click at [287, 158] on button "Save" at bounding box center [286, 159] width 32 height 14
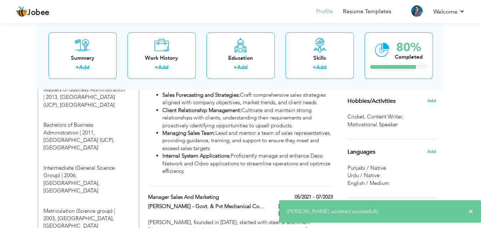
scroll to position [356, 0]
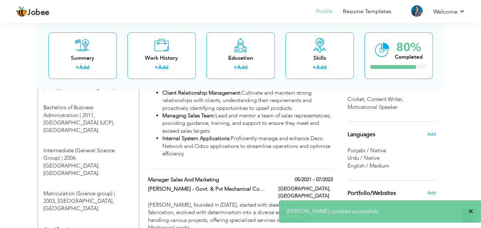
click at [473, 211] on span "×" at bounding box center [470, 211] width 5 height 7
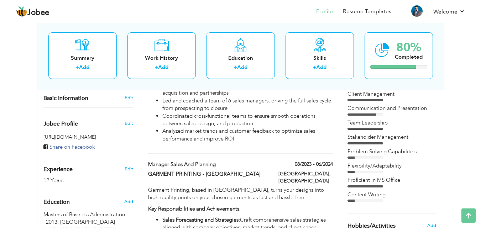
scroll to position [0, 0]
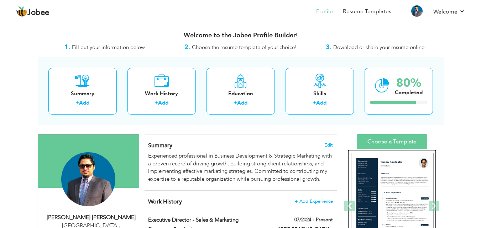
click at [403, 185] on img at bounding box center [392, 206] width 83 height 107
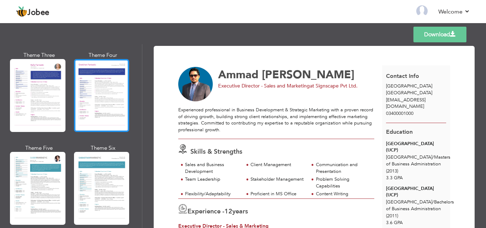
scroll to position [1175, 0]
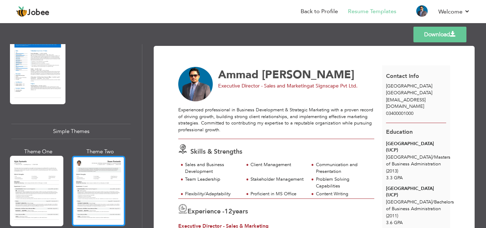
click at [101, 166] on div at bounding box center [98, 191] width 53 height 71
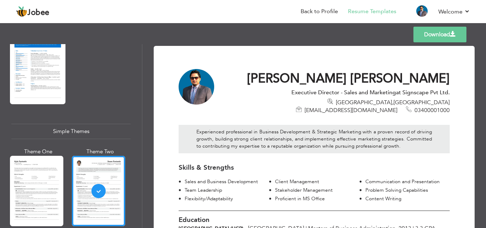
click at [432, 32] on link "Download" at bounding box center [440, 35] width 53 height 16
click at [322, 12] on link "Back to Profile" at bounding box center [319, 11] width 37 height 8
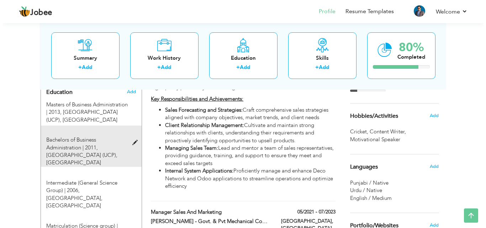
scroll to position [356, 0]
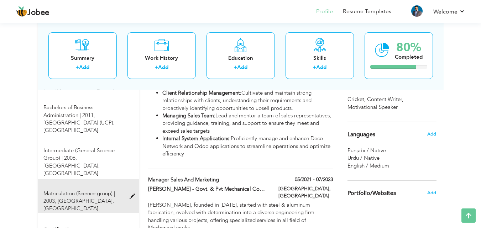
click at [131, 194] on span at bounding box center [134, 196] width 9 height 5
type input "Matriculation (Science group)"
type input "2003"
type input "[GEOGRAPHIC_DATA]"
radio input "true"
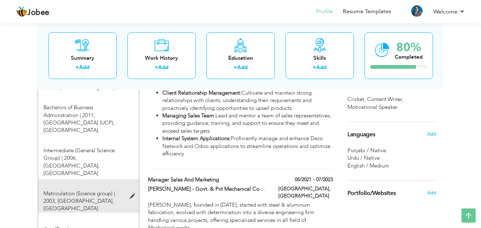
type input "[GEOGRAPHIC_DATA]"
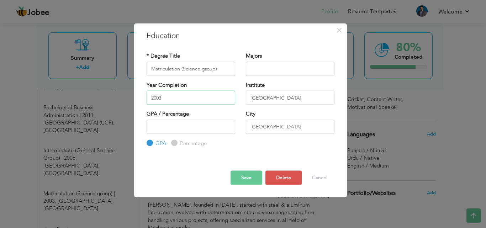
click at [178, 99] on input "2003" at bounding box center [191, 98] width 89 height 14
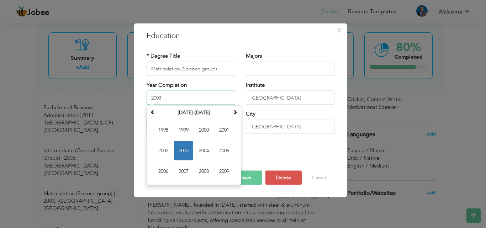
click at [184, 150] on span "2003" at bounding box center [183, 150] width 19 height 19
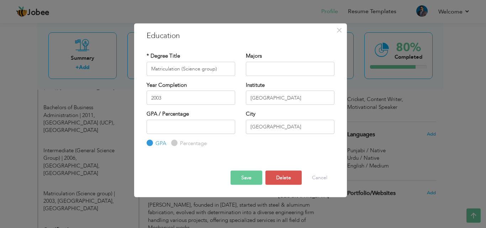
click at [250, 178] on button "Save" at bounding box center [247, 178] width 32 height 14
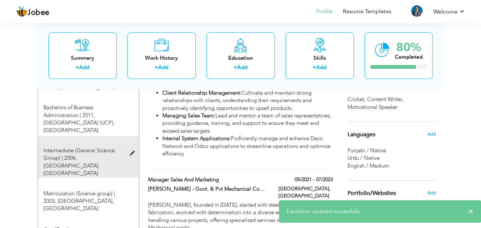
click at [136, 151] on span at bounding box center [134, 153] width 9 height 5
type input "Intermediate (General Science Group)"
type input "2006"
type input "Government College of Science"
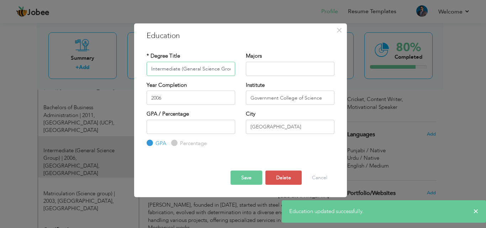
scroll to position [0, 5]
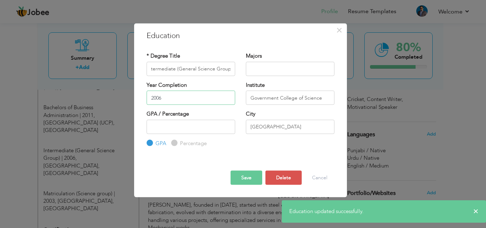
click at [182, 95] on input "2006" at bounding box center [191, 98] width 89 height 14
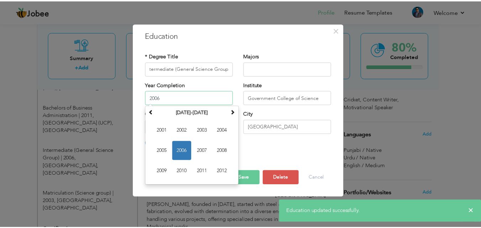
scroll to position [0, 0]
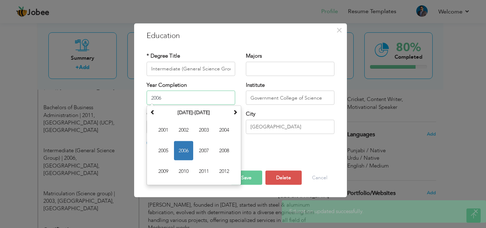
click at [186, 151] on span "2006" at bounding box center [183, 150] width 19 height 19
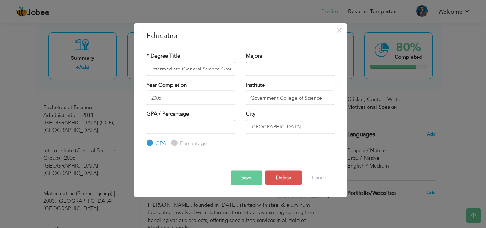
click at [243, 174] on button "Save" at bounding box center [247, 178] width 32 height 14
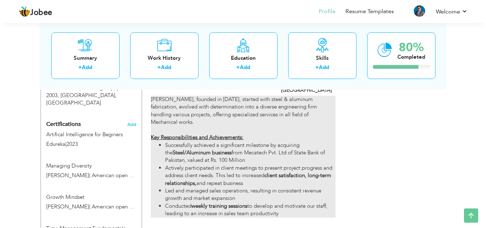
scroll to position [499, 0]
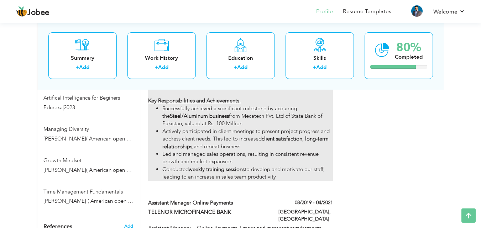
click at [254, 166] on li "Conducted weekly training sessions to develop and motivate our staff, leading t…" at bounding box center [247, 173] width 170 height 15
type input "Manager Sales and Marketing"
type input "[PERSON_NAME] - Govt. & Pvt Mechanical Contractors"
type input "05/2021"
type input "07/2023"
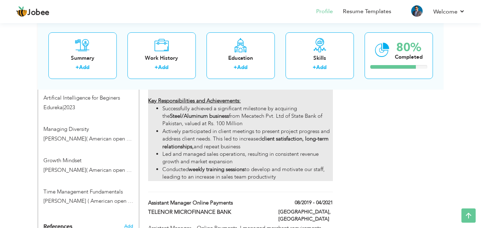
type input "[GEOGRAPHIC_DATA]"
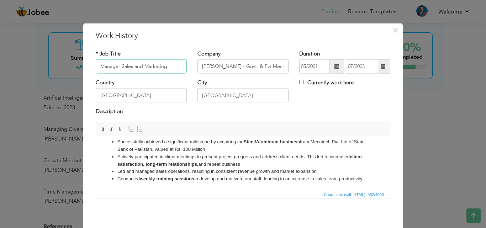
scroll to position [47, 0]
drag, startPoint x: 196, startPoint y: 172, endPoint x: 177, endPoint y: 172, distance: 18.5
click at [177, 175] on li "Conducted weekly training sessions to develop and motivate our staff, leading t…" at bounding box center [243, 178] width 251 height 7
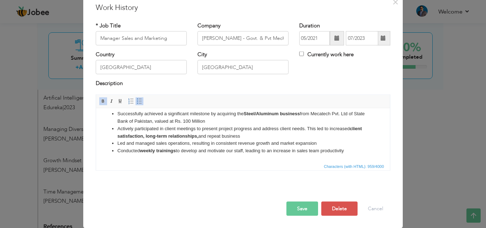
click at [299, 208] on button "Save" at bounding box center [303, 209] width 32 height 14
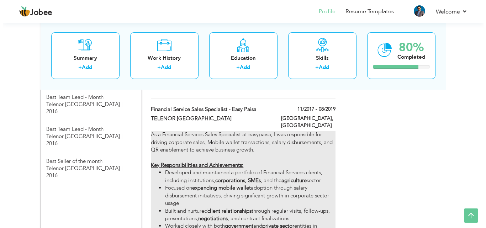
scroll to position [783, 0]
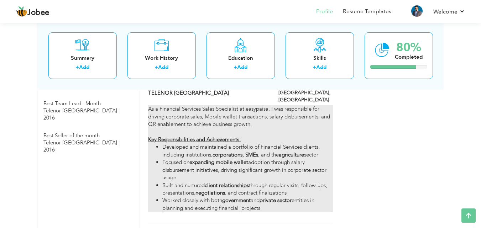
click at [281, 182] on li "Built and nurtured client relationships through regular visits, follow-ups, pre…" at bounding box center [247, 189] width 170 height 15
type input "Financial Service Sales Specialist - Easy Paisa"
type input "TELENOR [GEOGRAPHIC_DATA]"
type input "11/2017"
type input "08/2019"
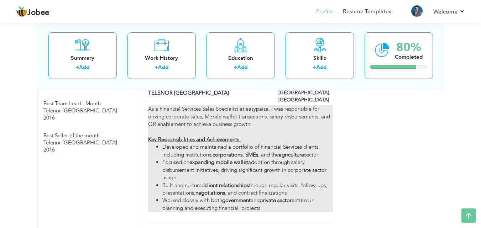
type input "[GEOGRAPHIC_DATA]"
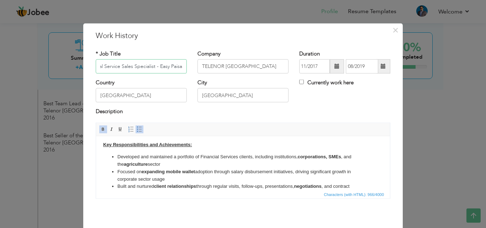
scroll to position [47, 0]
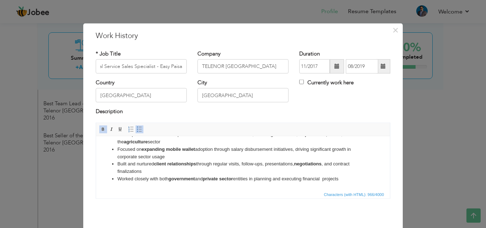
click at [327, 178] on li "Worked closely with both government and private sector entities in planning and…" at bounding box center [243, 178] width 251 height 7
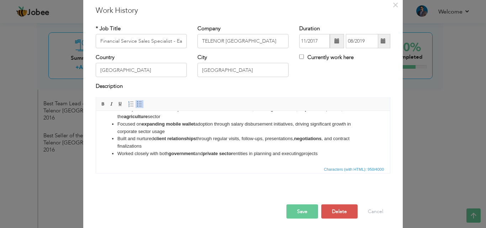
scroll to position [28, 0]
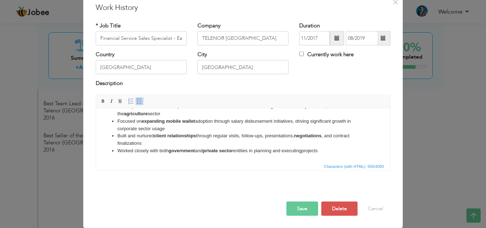
click at [291, 212] on button "Save" at bounding box center [303, 209] width 32 height 14
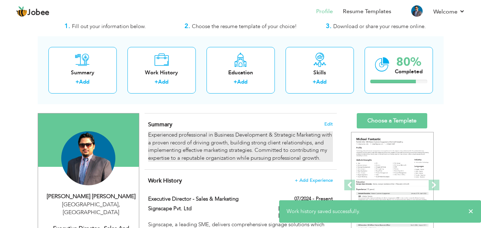
scroll to position [0, 0]
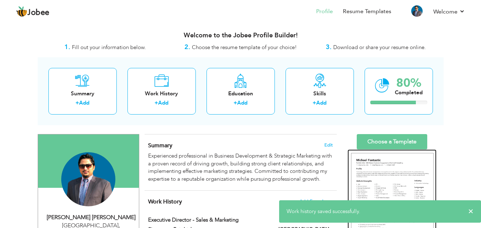
click at [398, 182] on img at bounding box center [392, 206] width 83 height 107
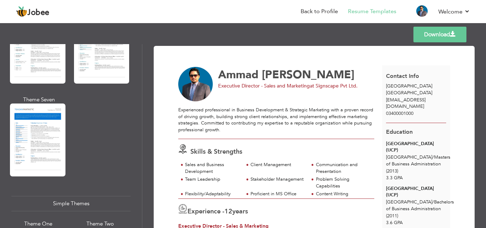
scroll to position [1140, 0]
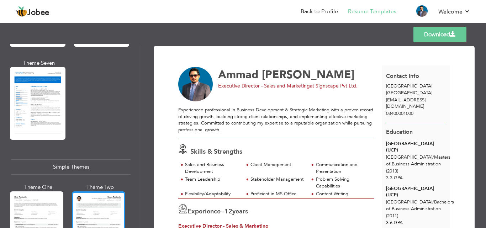
click at [109, 196] on div at bounding box center [98, 227] width 53 height 71
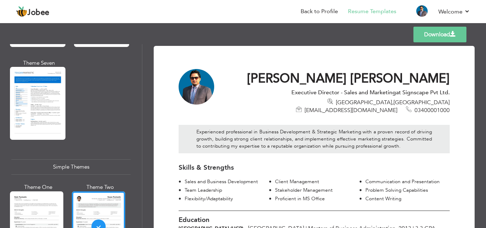
click at [428, 33] on link "Download" at bounding box center [440, 35] width 53 height 16
drag, startPoint x: 237, startPoint y: 34, endPoint x: 243, endPoint y: 32, distance: 5.6
click at [238, 34] on div "Templates Download" at bounding box center [243, 34] width 486 height 23
click at [317, 9] on link "Back to Profile" at bounding box center [319, 11] width 37 height 8
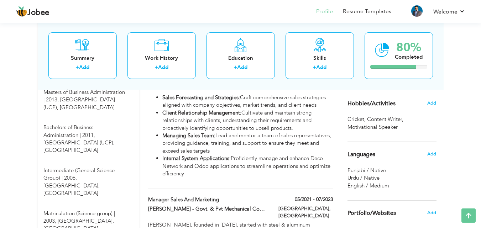
scroll to position [320, 0]
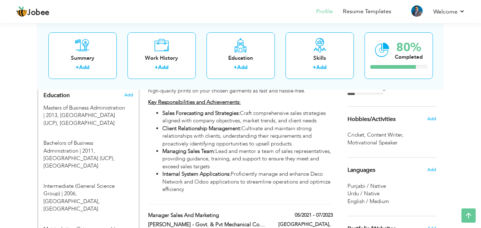
click at [388, 139] on span "Motivational Speaker ," at bounding box center [374, 142] width 52 height 7
click at [354, 135] on span "Cricket ," at bounding box center [358, 134] width 20 height 7
click at [429, 116] on span "Add" at bounding box center [431, 119] width 9 height 6
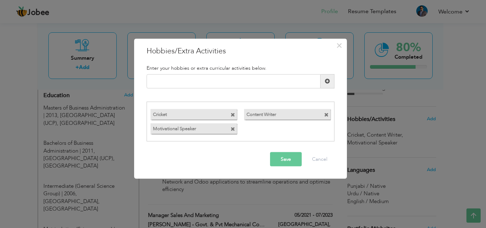
click at [182, 113] on label "Cricket" at bounding box center [188, 113] width 74 height 9
click at [179, 80] on input "text" at bounding box center [234, 81] width 174 height 14
type input "crickter"
click at [329, 81] on span at bounding box center [327, 81] width 5 height 5
click at [327, 129] on span at bounding box center [326, 129] width 5 height 5
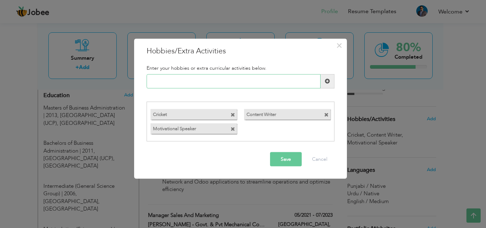
click at [256, 82] on input "text" at bounding box center [234, 81] width 174 height 14
click at [176, 81] on input "Cricketer" at bounding box center [234, 81] width 174 height 14
click at [151, 82] on input "Cricketer" at bounding box center [234, 81] width 174 height 14
type input "Professional Cricketer"
click at [234, 114] on span at bounding box center [233, 115] width 5 height 5
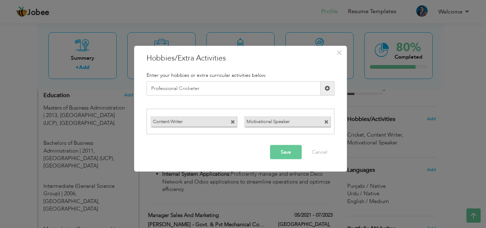
click at [283, 152] on button "Save" at bounding box center [286, 152] width 32 height 14
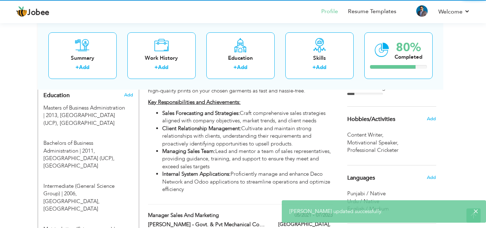
drag, startPoint x: 186, startPoint y: 131, endPoint x: 172, endPoint y: 106, distance: 28.8
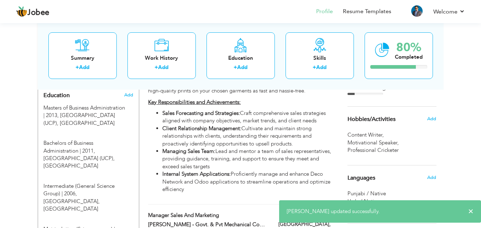
click at [391, 137] on div "Content Writer , Motivational Speaker , Professional Cricketer ," at bounding box center [392, 142] width 89 height 23
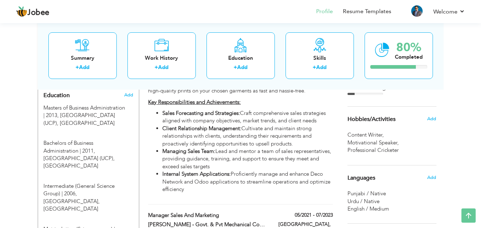
click at [371, 151] on span "Professional Cricketer ," at bounding box center [374, 150] width 53 height 7
click at [432, 118] on span "Add" at bounding box center [431, 119] width 9 height 6
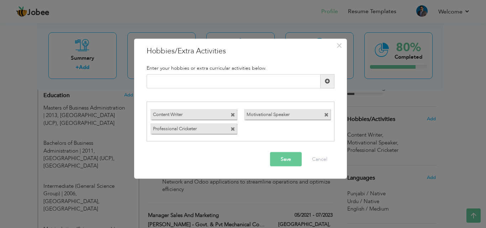
drag, startPoint x: 201, startPoint y: 113, endPoint x: 273, endPoint y: 136, distance: 75.8
click at [274, 136] on div "Content Writer Motivational Speaker" at bounding box center [240, 122] width 187 height 28
drag, startPoint x: 206, startPoint y: 130, endPoint x: 198, endPoint y: 100, distance: 30.6
click at [198, 100] on div "Enter your hobbies or extra curricular activities below. Duplicate entry Conten…" at bounding box center [240, 103] width 199 height 87
click at [234, 115] on span at bounding box center [233, 115] width 5 height 5
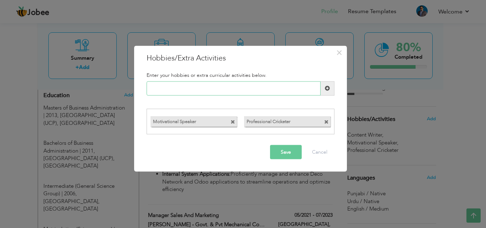
click at [218, 88] on input "text" at bounding box center [234, 88] width 174 height 14
type input "Content Writer"
click at [277, 155] on button "Save" at bounding box center [286, 152] width 32 height 14
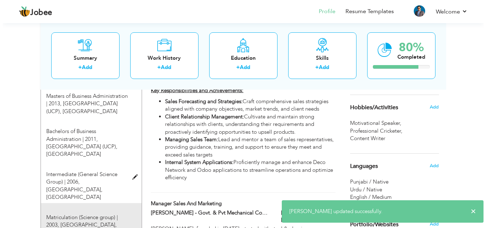
scroll to position [356, 0]
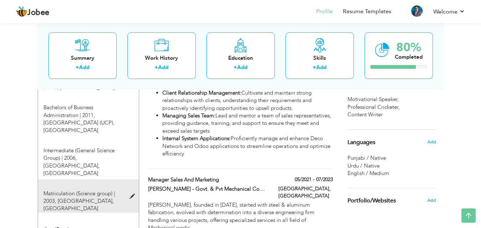
click at [102, 198] on span "St. Anthony’s High School, Lahore" at bounding box center [78, 205] width 71 height 15
type input "Matriculation (Science group)"
type input "2003"
type input "[GEOGRAPHIC_DATA]"
radio input "true"
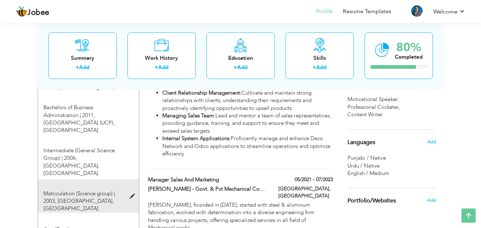
type input "[GEOGRAPHIC_DATA]"
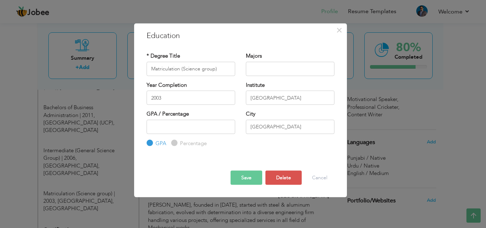
click at [172, 88] on label "Year Completion" at bounding box center [167, 84] width 40 height 7
click at [169, 96] on input "2003" at bounding box center [191, 98] width 89 height 14
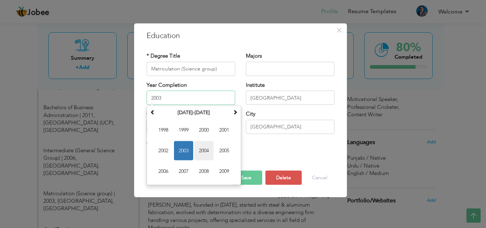
click at [204, 152] on span "2004" at bounding box center [203, 150] width 19 height 19
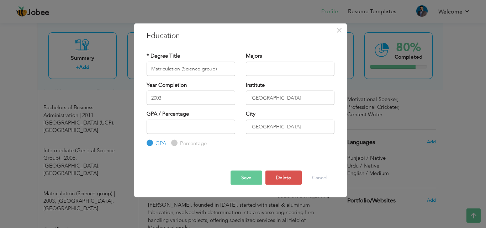
type input "2004"
click at [246, 177] on button "Save" at bounding box center [247, 178] width 32 height 14
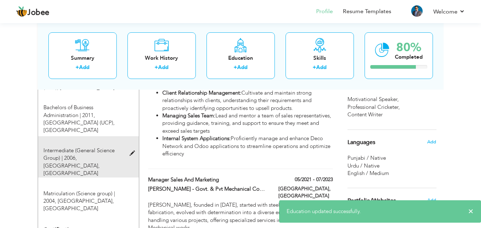
click at [131, 151] on span at bounding box center [134, 153] width 9 height 5
type input "Intermediate (General Science Group)"
type input "2006"
type input "Government College of Science"
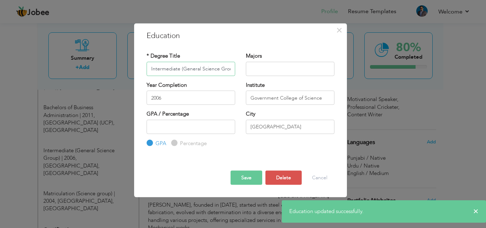
scroll to position [0, 5]
click at [178, 99] on input "2006" at bounding box center [191, 98] width 89 height 14
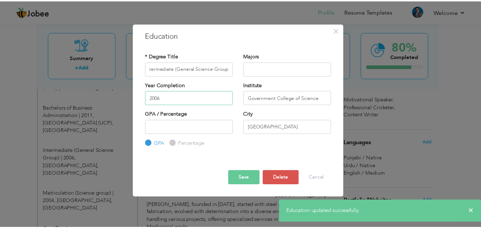
scroll to position [0, 0]
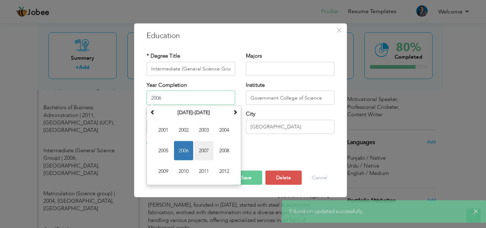
click at [205, 151] on span "2007" at bounding box center [203, 150] width 19 height 19
type input "2007"
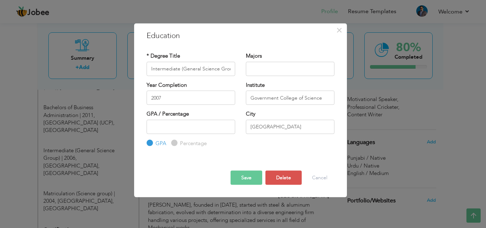
click at [209, 174] on div "Save Save and Continue Delete Cancel" at bounding box center [240, 171] width 199 height 37
click at [246, 178] on button "Save" at bounding box center [247, 178] width 32 height 14
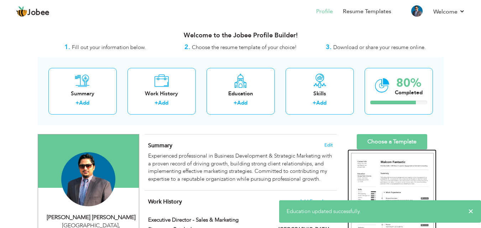
click at [379, 184] on img at bounding box center [392, 206] width 83 height 107
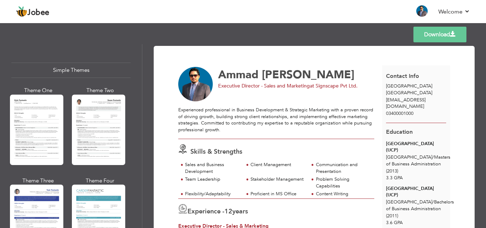
scroll to position [1232, 0]
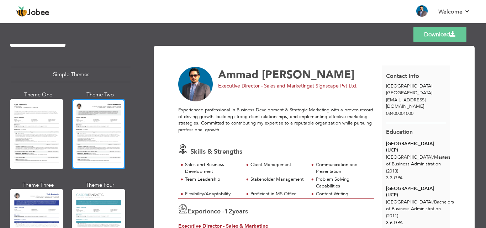
click at [101, 122] on div at bounding box center [98, 134] width 53 height 71
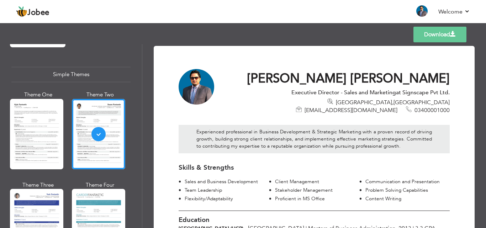
click at [441, 33] on link "Download" at bounding box center [440, 35] width 53 height 16
click at [207, 30] on div "Templates Download" at bounding box center [243, 34] width 486 height 23
click at [304, 13] on link "Back to Profile" at bounding box center [319, 11] width 37 height 8
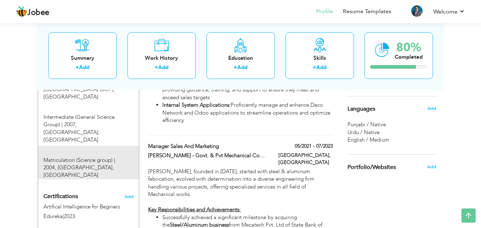
scroll to position [392, 0]
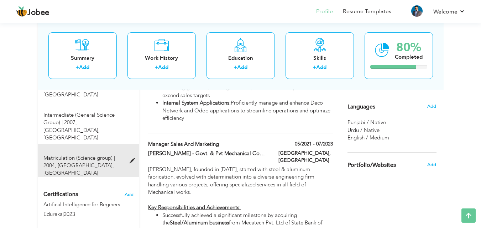
click at [133, 158] on span at bounding box center [134, 160] width 9 height 5
type input "Matriculation (Science group)"
type input "2004"
type input "[GEOGRAPHIC_DATA]"
radio input "true"
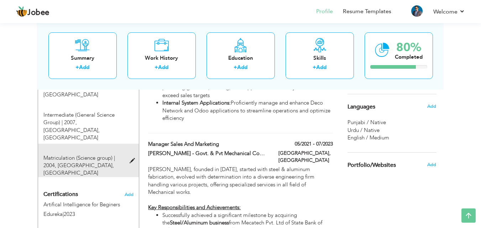
type input "[GEOGRAPHIC_DATA]"
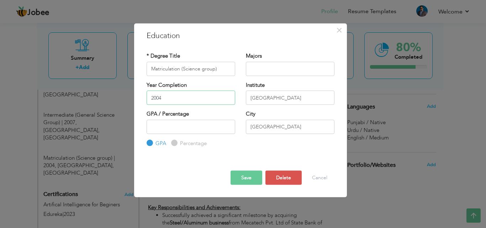
click at [175, 95] on input "2004" at bounding box center [191, 98] width 89 height 14
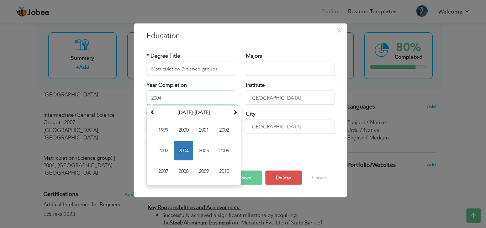
click at [164, 148] on span "2003" at bounding box center [163, 150] width 19 height 19
type input "2003"
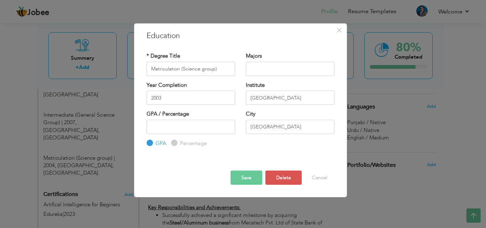
click at [234, 111] on div "GPA / Percentage GPA Percentage" at bounding box center [191, 114] width 89 height 9
click at [249, 175] on button "Save" at bounding box center [247, 178] width 32 height 14
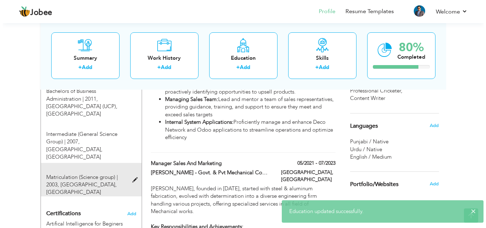
scroll to position [356, 0]
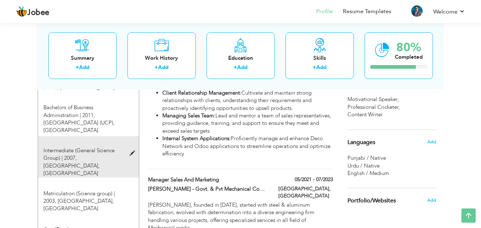
click at [133, 151] on span at bounding box center [134, 153] width 9 height 5
type input "Intermediate (General Science Group)"
type input "2007"
type input "Government College of Science"
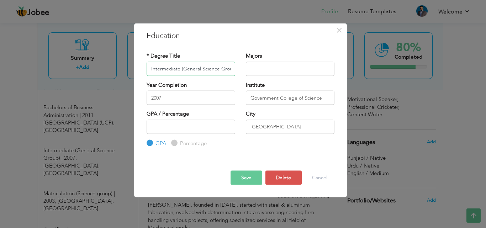
scroll to position [0, 5]
click at [187, 98] on input "2007" at bounding box center [191, 98] width 89 height 14
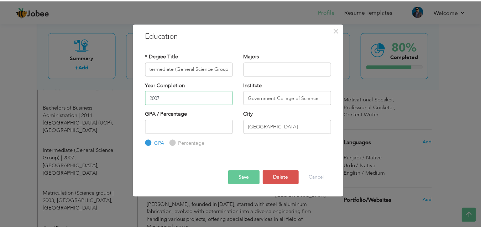
scroll to position [0, 0]
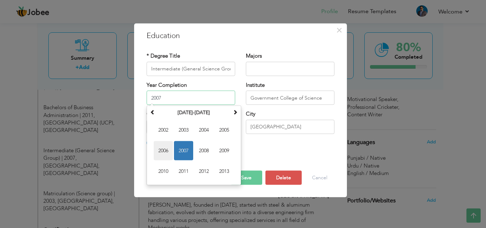
click at [161, 148] on span "2006" at bounding box center [163, 150] width 19 height 19
drag, startPoint x: 174, startPoint y: 96, endPoint x: 116, endPoint y: 106, distance: 59.2
click at [116, 106] on div "× Education * Degree Title Intermediate (General Science Group) Majors" at bounding box center [243, 114] width 486 height 228
type input "2006"
click at [173, 99] on input "2006" at bounding box center [191, 98] width 89 height 14
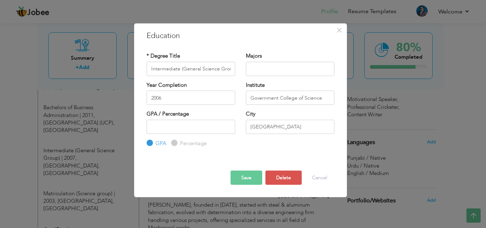
click at [269, 155] on div "Save Save and Continue Delete Cancel" at bounding box center [240, 171] width 199 height 37
click at [240, 185] on div "Save Save and Continue Delete Cancel" at bounding box center [240, 171] width 199 height 37
click at [245, 178] on button "Save" at bounding box center [247, 178] width 32 height 14
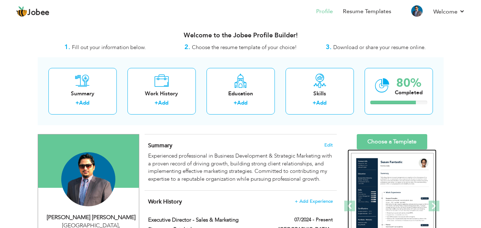
click at [382, 175] on img at bounding box center [392, 206] width 83 height 107
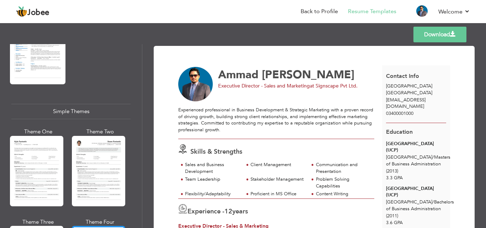
scroll to position [1246, 0]
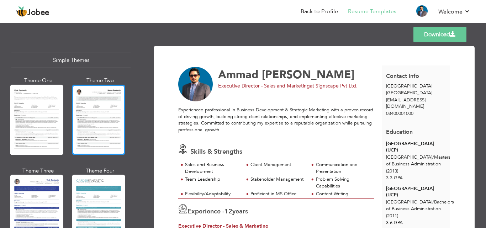
click at [101, 115] on div at bounding box center [98, 120] width 53 height 71
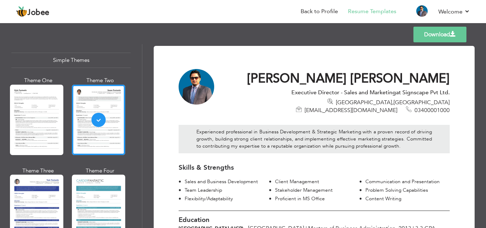
click at [428, 33] on link "Download" at bounding box center [440, 35] width 53 height 16
click at [376, 24] on div "Templates Download" at bounding box center [243, 34] width 486 height 23
click at [333, 11] on link "Back to Profile" at bounding box center [319, 11] width 37 height 8
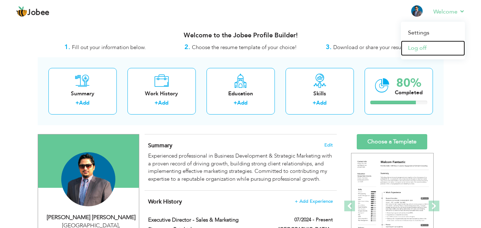
click at [421, 47] on link "Log off" at bounding box center [433, 48] width 64 height 15
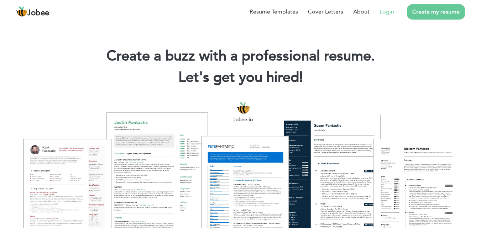
click at [391, 14] on link "Login" at bounding box center [387, 11] width 15 height 9
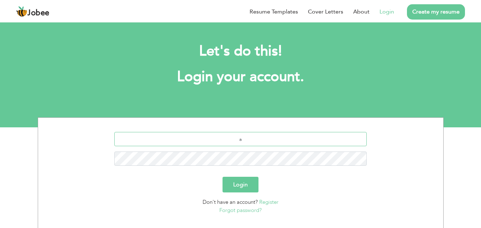
drag, startPoint x: 262, startPoint y: 140, endPoint x: 243, endPoint y: 142, distance: 19.7
click at [262, 140] on input "a" at bounding box center [240, 139] width 252 height 14
type input "[EMAIL_ADDRESS][DOMAIN_NAME]"
click at [240, 187] on button "Login" at bounding box center [241, 185] width 36 height 16
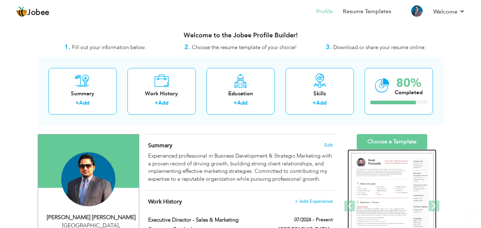
click at [403, 180] on img at bounding box center [392, 206] width 83 height 107
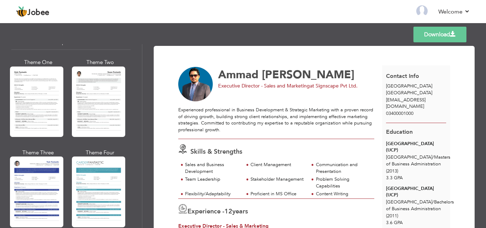
scroll to position [1268, 0]
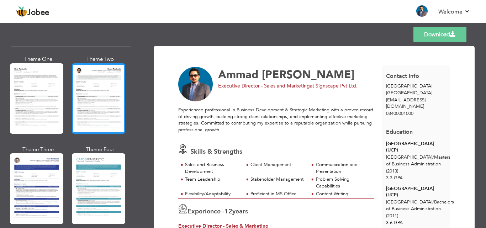
click at [101, 73] on div at bounding box center [98, 98] width 53 height 71
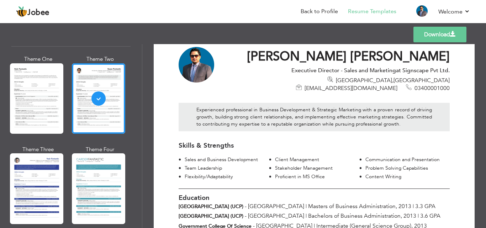
scroll to position [0, 0]
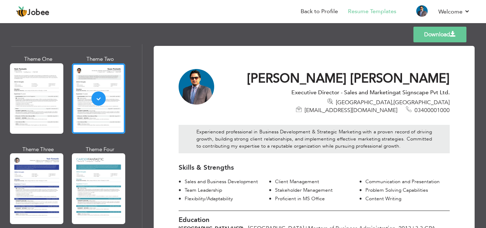
click at [441, 32] on link "Download" at bounding box center [440, 35] width 53 height 16
click at [248, 34] on div "Templates Download" at bounding box center [243, 34] width 486 height 23
click at [324, 11] on link "Back to Profile" at bounding box center [319, 11] width 37 height 8
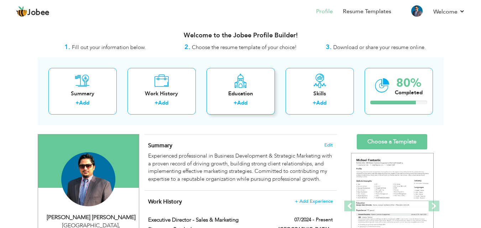
click at [241, 103] on link "Add" at bounding box center [242, 102] width 10 height 7
radio input "true"
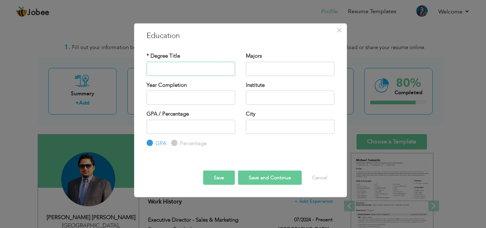
click at [191, 74] on input "text" at bounding box center [191, 69] width 89 height 14
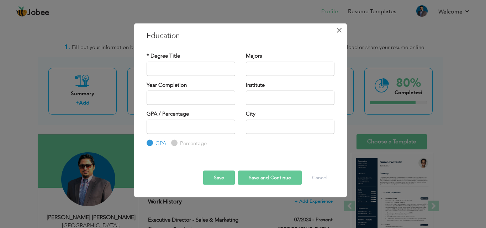
click at [340, 29] on span "×" at bounding box center [340, 30] width 6 height 13
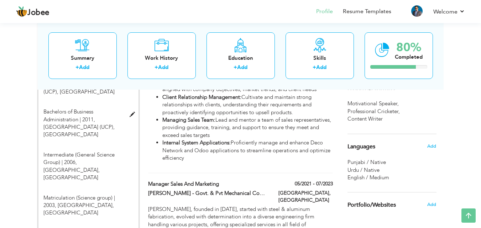
scroll to position [392, 0]
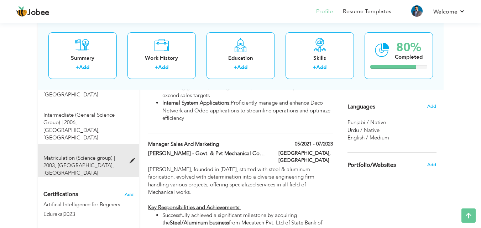
click at [109, 162] on span "[GEOGRAPHIC_DATA], [GEOGRAPHIC_DATA]" at bounding box center [78, 169] width 71 height 15
type input "Matriculation (Science group)"
type input "2003"
type input "St. Anthony’s High School"
type input "[GEOGRAPHIC_DATA]"
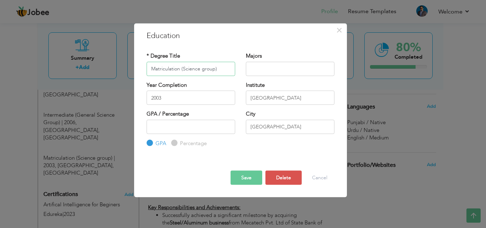
drag, startPoint x: 224, startPoint y: 71, endPoint x: 180, endPoint y: 77, distance: 45.0
click at [180, 77] on div "* Degree Title Matriculation (Science group)" at bounding box center [190, 66] width 99 height 29
drag, startPoint x: 195, startPoint y: 69, endPoint x: 127, endPoint y: 68, distance: 68.0
click at [127, 68] on div "× Education * Degree Title Matriculation Majors Year Completion" at bounding box center [243, 114] width 486 height 228
type input "Matriculation"
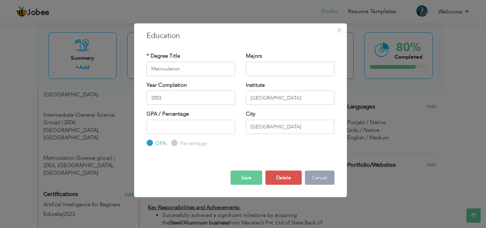
click at [321, 177] on button "Cancel" at bounding box center [320, 178] width 30 height 14
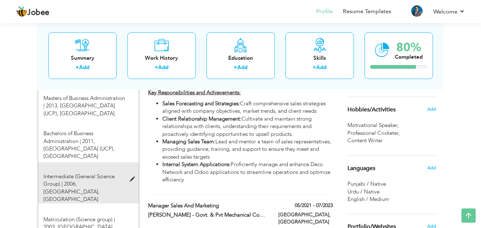
scroll to position [214, 0]
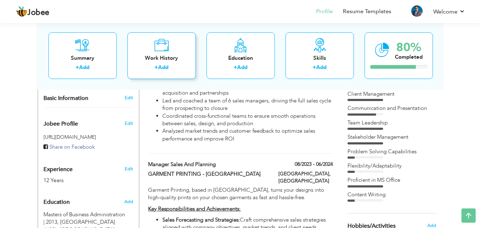
click at [157, 56] on div "Work History" at bounding box center [161, 57] width 57 height 7
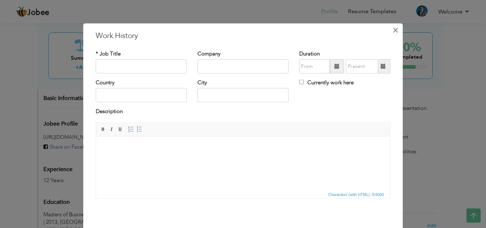
click at [393, 28] on span "×" at bounding box center [396, 30] width 6 height 13
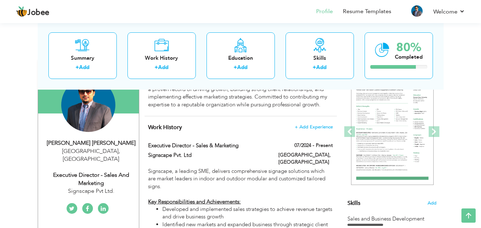
scroll to position [0, 0]
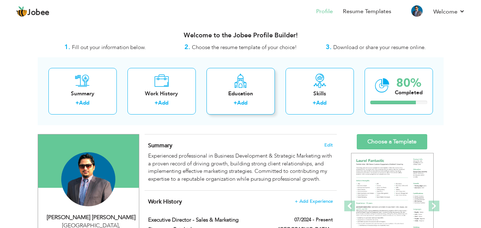
click at [245, 104] on link "Add" at bounding box center [242, 102] width 10 height 7
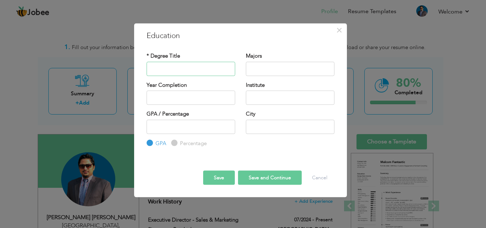
click at [191, 71] on input "text" at bounding box center [191, 69] width 89 height 14
type input "Matriculation"
click at [252, 95] on input "text" at bounding box center [290, 98] width 89 height 14
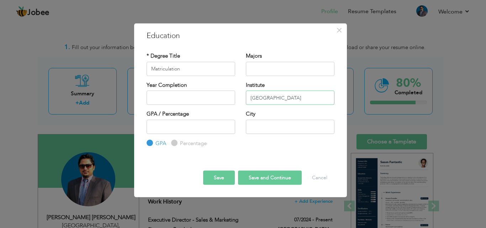
type input "St. Anthony's High School"
click at [308, 124] on input "text" at bounding box center [290, 127] width 89 height 14
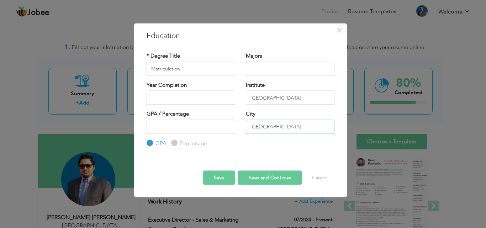
type input "[GEOGRAPHIC_DATA]"
click at [189, 98] on input "2025" at bounding box center [191, 98] width 89 height 14
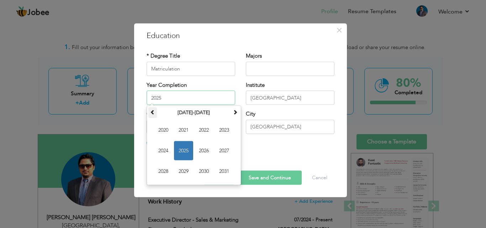
click at [150, 111] on span at bounding box center [152, 112] width 5 height 5
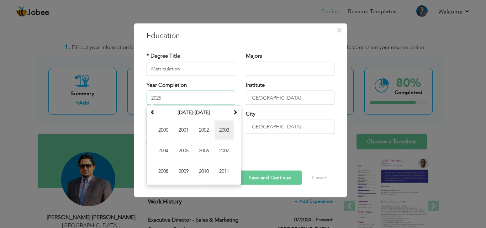
click at [221, 129] on span "2003" at bounding box center [224, 130] width 19 height 19
type input "2003"
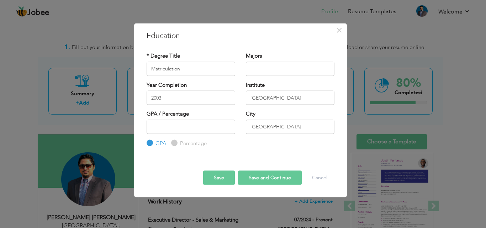
click at [172, 175] on div "Save Save and Continue Delete Cancel" at bounding box center [240, 171] width 199 height 37
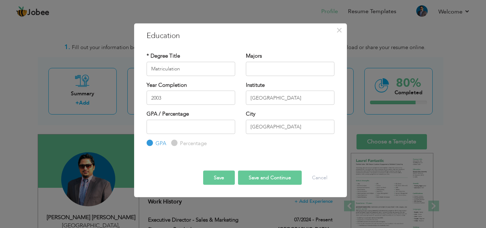
click at [257, 179] on button "Save and Continue" at bounding box center [270, 178] width 64 height 14
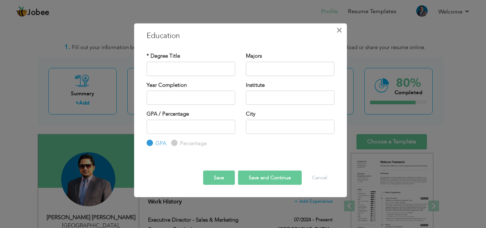
drag, startPoint x: 340, startPoint y: 29, endPoint x: 340, endPoint y: 41, distance: 11.4
click at [340, 40] on div "× Education * Degree Title Majors Institute" at bounding box center [240, 110] width 213 height 174
click at [339, 28] on span "×" at bounding box center [340, 30] width 6 height 13
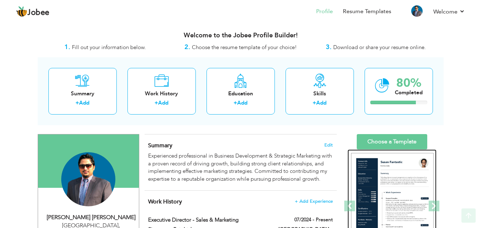
click at [379, 175] on img at bounding box center [392, 206] width 83 height 107
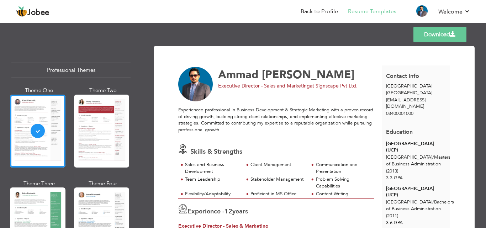
scroll to position [1268, 0]
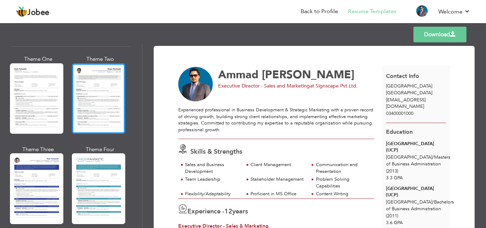
click at [99, 80] on div at bounding box center [98, 98] width 53 height 71
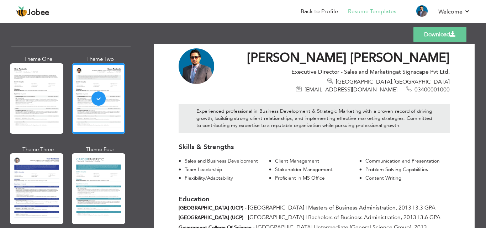
scroll to position [0, 0]
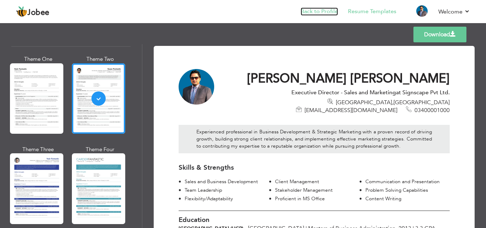
click at [310, 9] on link "Back to Profile" at bounding box center [319, 11] width 37 height 8
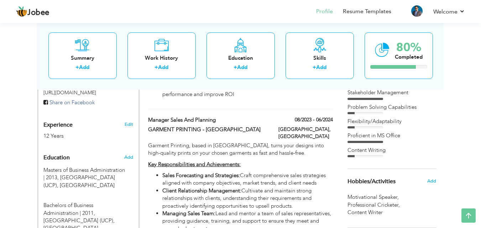
scroll to position [285, 0]
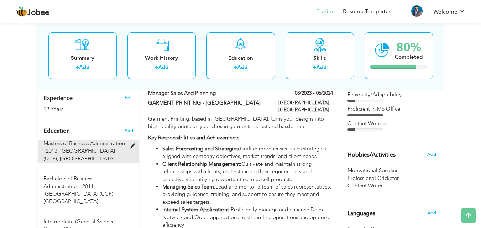
click at [134, 144] on span at bounding box center [134, 146] width 9 height 5
type input "Masters of Business Administration"
type input "2013"
type input "[GEOGRAPHIC_DATA] (UCP)"
type input "3.34"
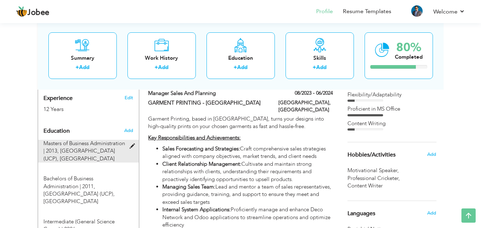
radio input "true"
type input "[GEOGRAPHIC_DATA]"
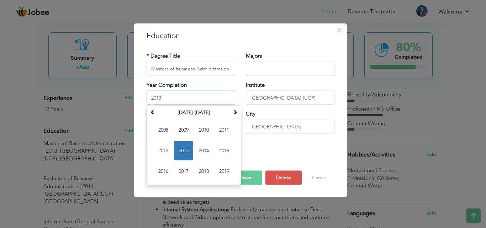
click at [181, 97] on input "2013" at bounding box center [191, 98] width 89 height 14
click at [153, 110] on span at bounding box center [152, 112] width 5 height 5
click at [236, 111] on span at bounding box center [235, 112] width 5 height 5
click at [183, 151] on span "2003" at bounding box center [183, 150] width 19 height 19
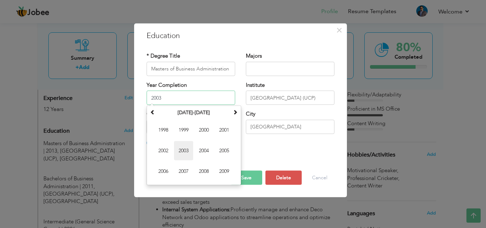
type input "2003"
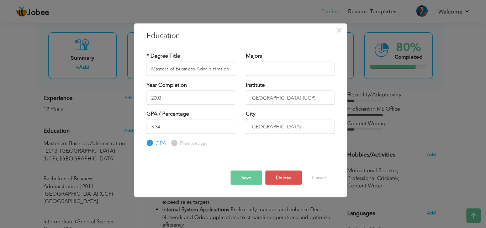
click at [252, 175] on button "Save" at bounding box center [247, 178] width 32 height 14
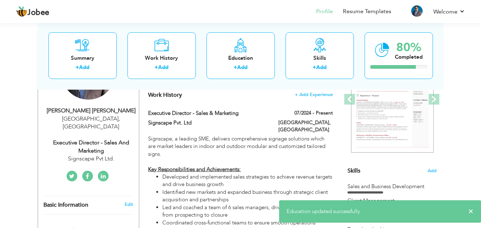
scroll to position [0, 0]
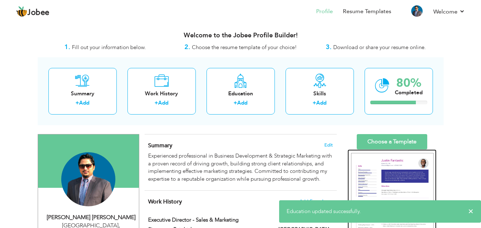
click at [375, 173] on img at bounding box center [392, 206] width 83 height 107
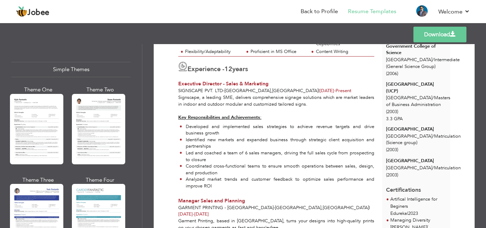
scroll to position [1246, 0]
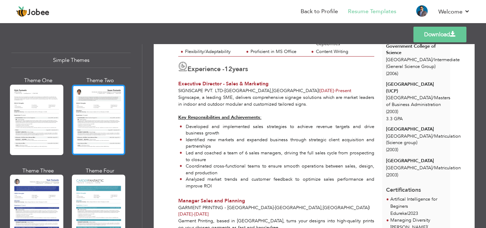
click at [80, 113] on div at bounding box center [98, 120] width 53 height 71
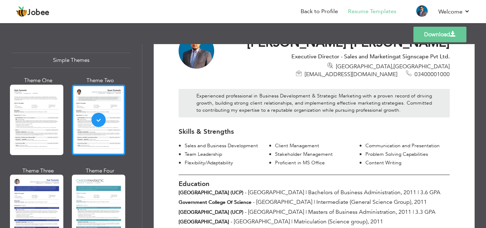
scroll to position [71, 0]
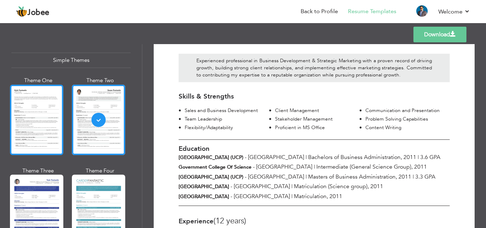
click at [46, 105] on div at bounding box center [36, 120] width 53 height 71
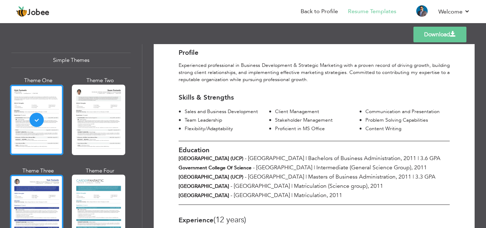
click at [35, 202] on div at bounding box center [36, 210] width 53 height 71
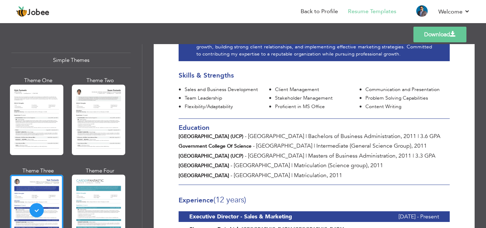
scroll to position [142, 0]
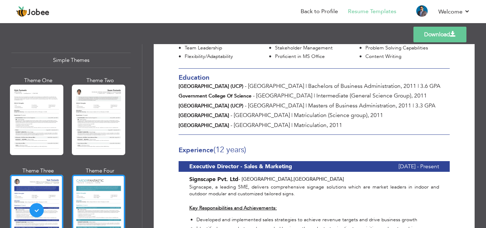
click at [93, 203] on div at bounding box center [98, 210] width 53 height 71
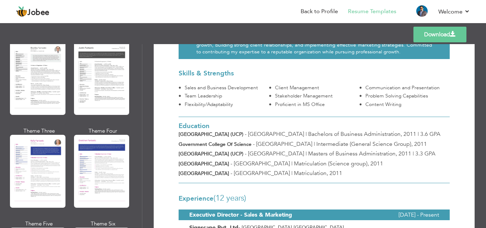
scroll to position [855, 0]
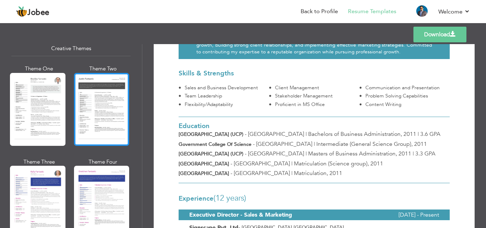
click at [90, 96] on div at bounding box center [102, 109] width 56 height 73
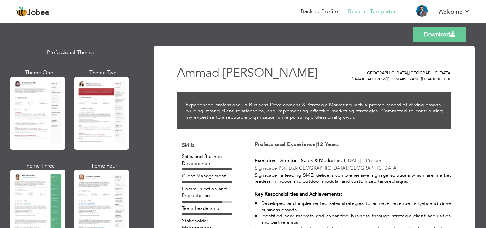
scroll to position [0, 0]
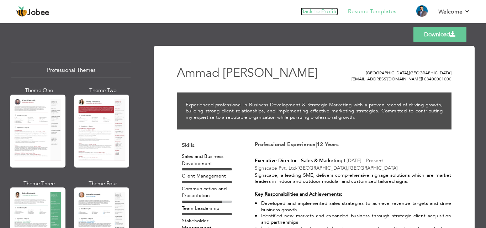
click at [322, 8] on link "Back to Profile" at bounding box center [319, 11] width 37 height 8
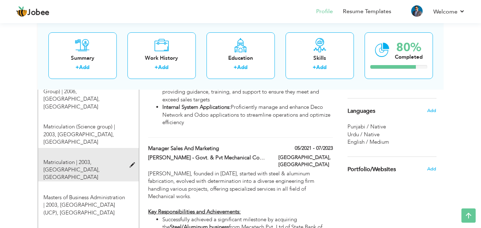
scroll to position [392, 0]
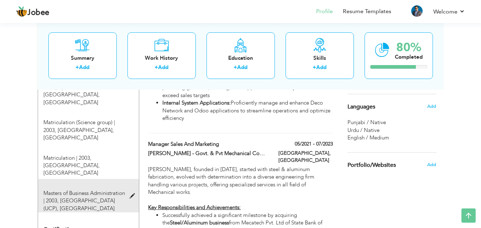
click at [129, 190] on div "Masters of Business Administration | 2003, [GEOGRAPHIC_DATA] (UCP), [GEOGRAPHIC…" at bounding box center [84, 201] width 92 height 23
type input "Masters of Business Administration"
type input "2003"
type input "[GEOGRAPHIC_DATA] (UCP)"
type input "3.34"
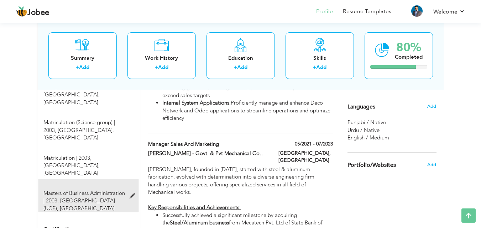
radio input "true"
type input "[GEOGRAPHIC_DATA]"
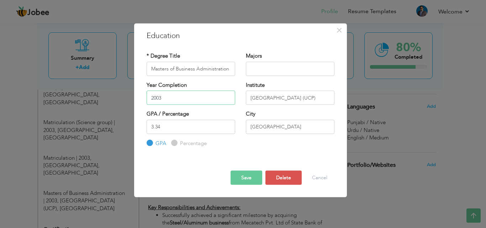
click at [207, 96] on input "2003" at bounding box center [191, 98] width 89 height 14
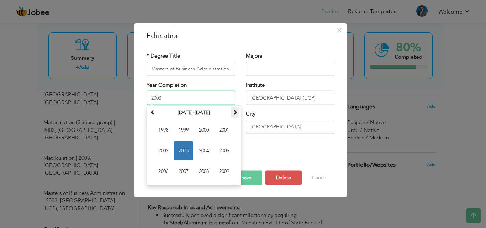
click at [231, 112] on th at bounding box center [235, 113] width 9 height 11
click at [179, 152] on span "2013" at bounding box center [183, 150] width 19 height 19
type input "2013"
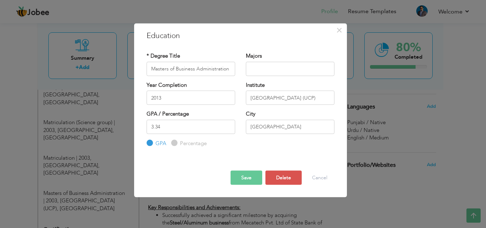
click at [228, 151] on div "* Degree Title Masters of Business Administration Majors Year Completion 2013 I…" at bounding box center [240, 100] width 199 height 106
click at [248, 172] on button "Save" at bounding box center [247, 178] width 32 height 14
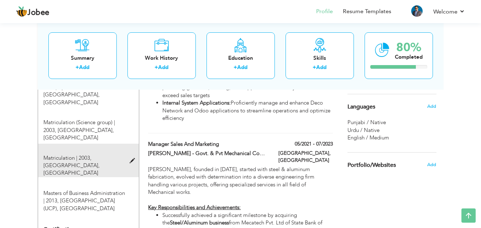
click at [136, 158] on span at bounding box center [134, 160] width 9 height 5
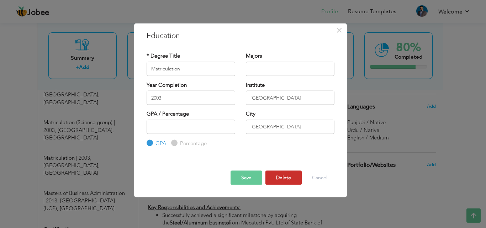
click at [282, 171] on button "Delete" at bounding box center [284, 178] width 36 height 14
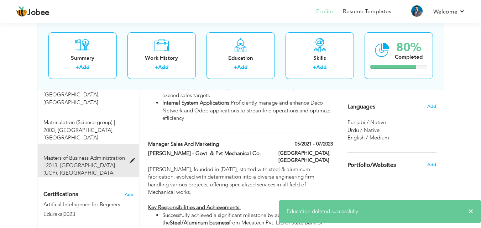
click at [134, 155] on div at bounding box center [134, 157] width 9 height 5
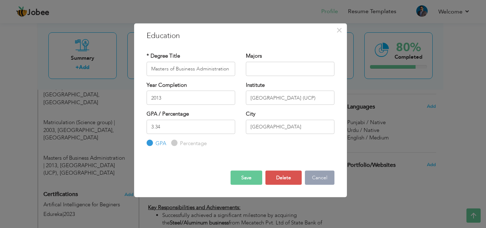
click at [311, 179] on button "Cancel" at bounding box center [320, 178] width 30 height 14
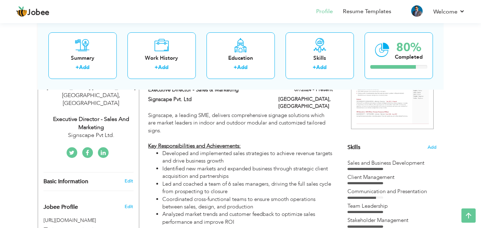
scroll to position [0, 0]
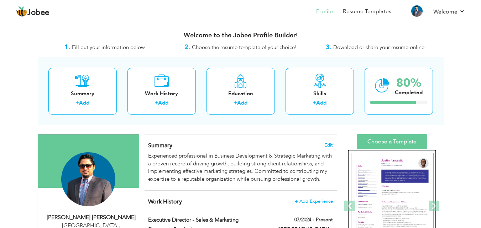
click at [382, 177] on img at bounding box center [392, 206] width 83 height 107
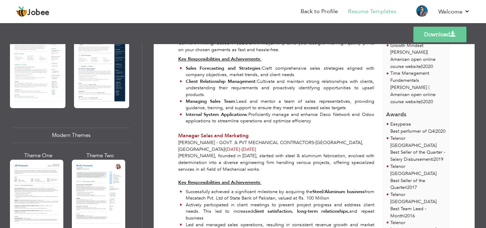
scroll to position [285, 0]
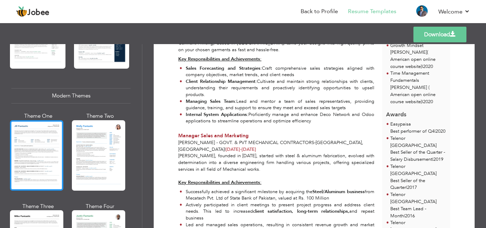
click at [24, 135] on div at bounding box center [36, 155] width 53 height 71
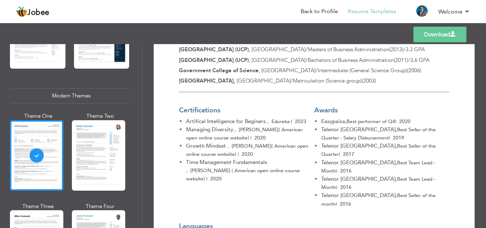
scroll to position [980, 0]
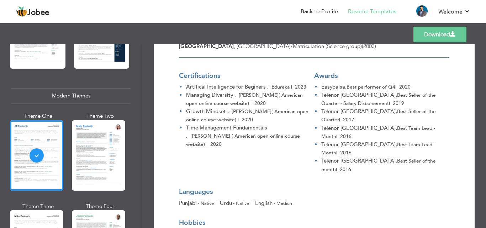
click at [429, 33] on link "Download" at bounding box center [440, 35] width 53 height 16
click at [250, 38] on div "Templates Download" at bounding box center [243, 34] width 486 height 23
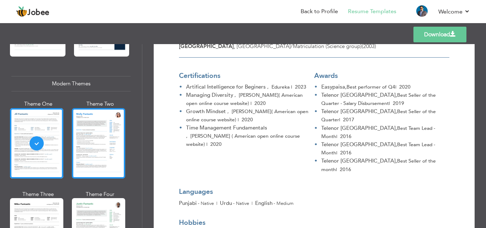
scroll to position [320, 0]
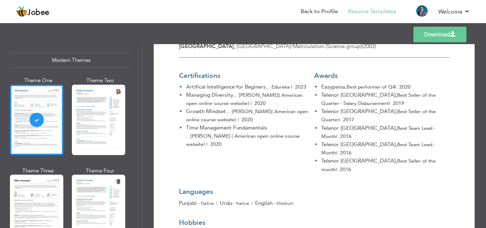
click at [23, 193] on div at bounding box center [36, 210] width 53 height 71
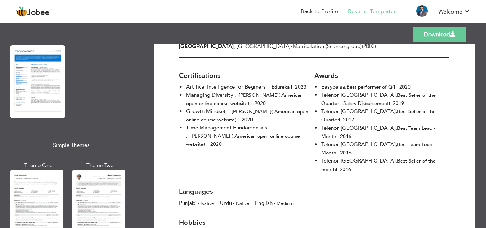
scroll to position [1161, 0]
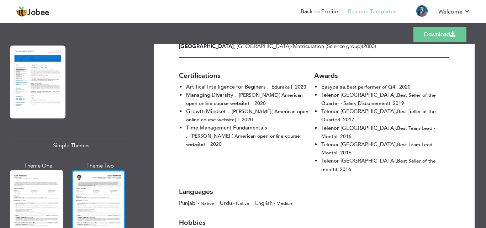
click at [98, 171] on div at bounding box center [98, 205] width 53 height 71
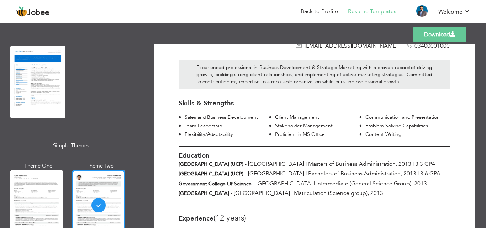
scroll to position [71, 0]
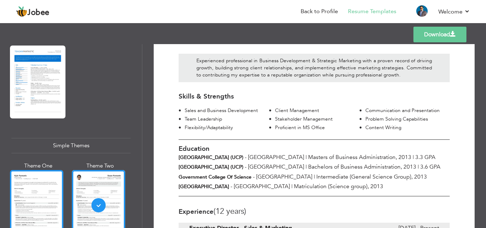
click at [34, 178] on div at bounding box center [36, 205] width 53 height 71
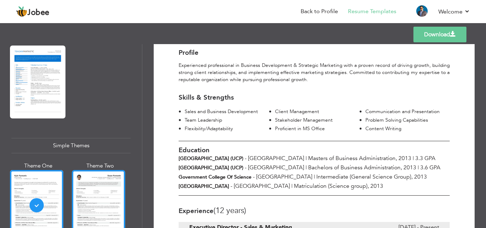
click at [109, 194] on div at bounding box center [98, 205] width 53 height 71
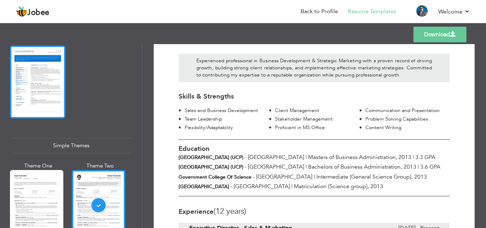
click at [49, 64] on div at bounding box center [38, 82] width 56 height 73
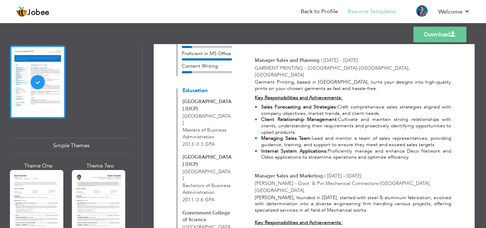
scroll to position [392, 0]
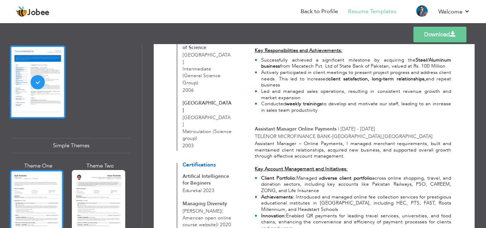
click at [18, 189] on div at bounding box center [36, 205] width 53 height 71
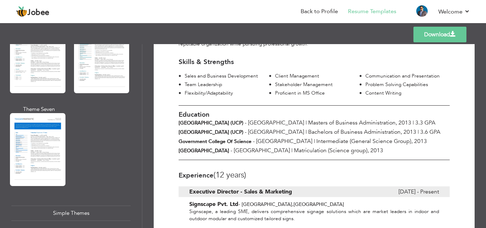
scroll to position [1018, 0]
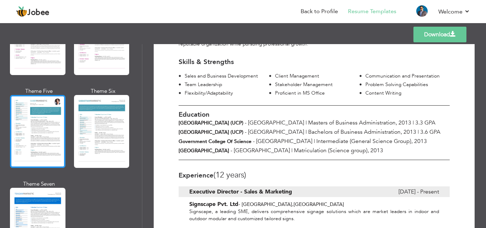
click at [20, 105] on div at bounding box center [38, 131] width 56 height 73
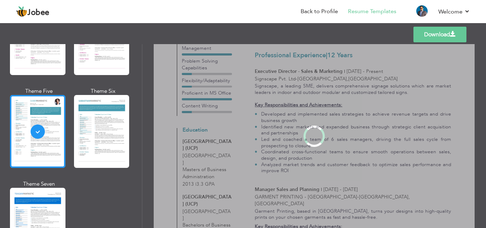
scroll to position [0, 0]
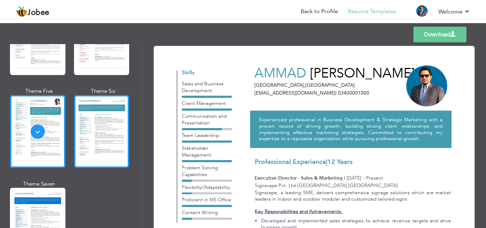
click at [84, 101] on div at bounding box center [102, 131] width 56 height 73
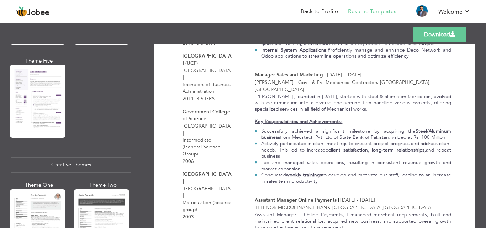
scroll to position [769, 0]
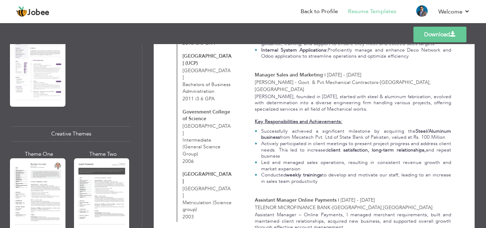
click at [93, 198] on div at bounding box center [102, 194] width 56 height 73
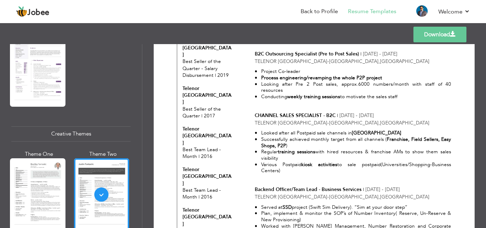
scroll to position [749, 0]
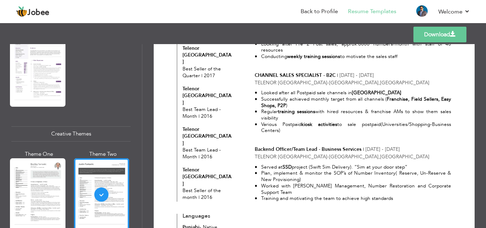
click at [439, 31] on link "Download" at bounding box center [440, 35] width 53 height 16
click at [230, 35] on div "Templates Download" at bounding box center [243, 34] width 486 height 23
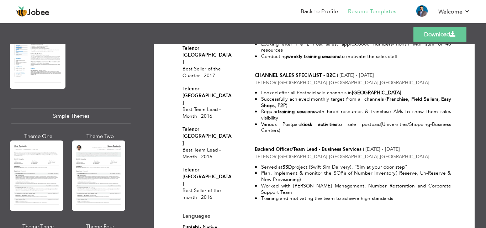
scroll to position [1197, 0]
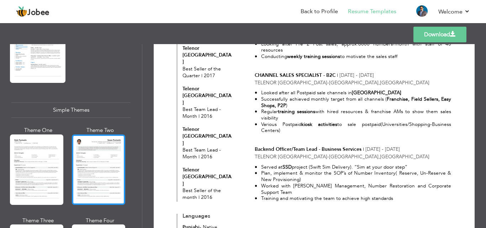
click at [112, 157] on div at bounding box center [98, 170] width 53 height 71
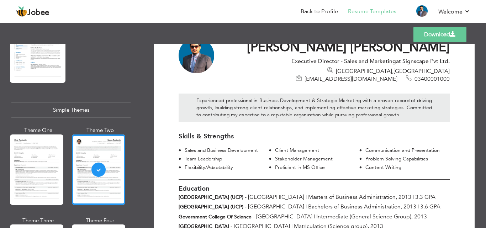
scroll to position [36, 0]
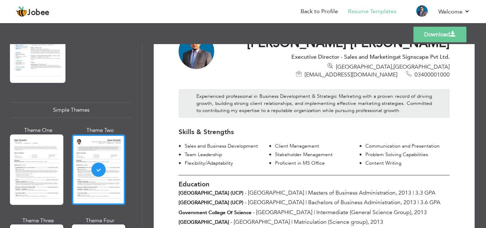
click at [428, 34] on link "Download" at bounding box center [440, 35] width 53 height 16
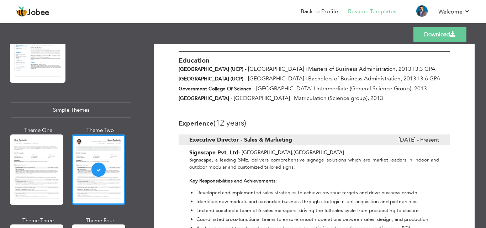
scroll to position [178, 0]
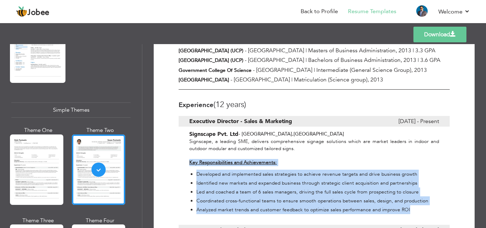
drag, startPoint x: 189, startPoint y: 155, endPoint x: 418, endPoint y: 204, distance: 233.8
click at [418, 204] on div "Signscape, a leading SME, delivers comprehensive signage solutions which are ma…" at bounding box center [314, 176] width 271 height 76
click at [316, 12] on link "Back to Profile" at bounding box center [319, 11] width 37 height 8
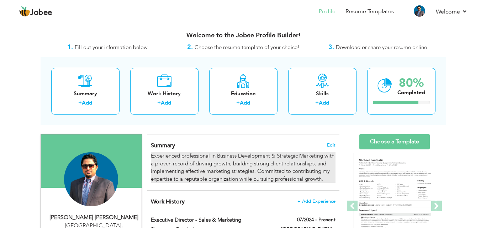
scroll to position [107, 0]
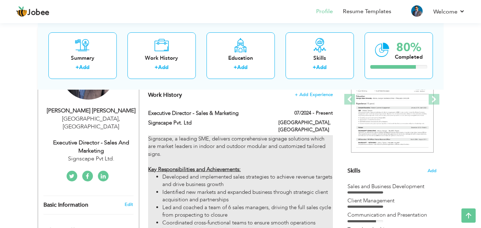
click at [279, 189] on li "Identified new markets and expanded business through strategic client acquisiti…" at bounding box center [247, 196] width 170 height 15
type input "Executive Director - Sales & Marketing"
type input "Signscape Pvt. Ltd"
type input "07/2024"
type input "[GEOGRAPHIC_DATA]"
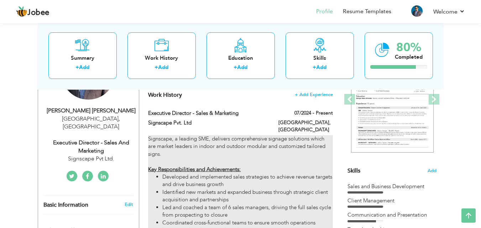
type input "[GEOGRAPHIC_DATA]"
checkbox input "true"
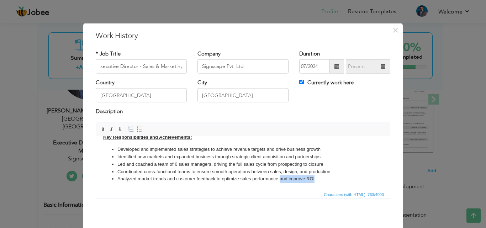
scroll to position [0, 0]
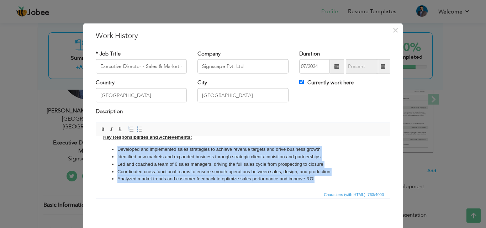
drag, startPoint x: 327, startPoint y: 179, endPoint x: 111, endPoint y: 147, distance: 218.2
click at [111, 147] on ul "Developed and implemented sales strategies to achieve revenue targets and drive…" at bounding box center [243, 164] width 280 height 37
copy ul "Developed and implemented sales strategies to achieve revenue targets and drive…"
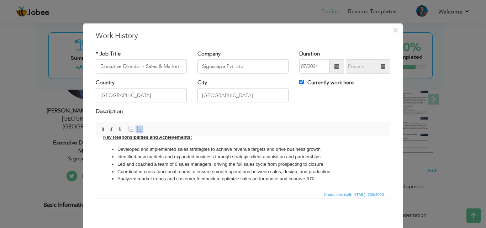
scroll to position [32, 0]
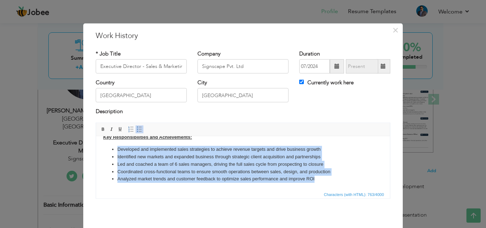
click at [216, 160] on li "Identified new markets and expanded business through strategic client acquisiti…" at bounding box center [243, 156] width 251 height 7
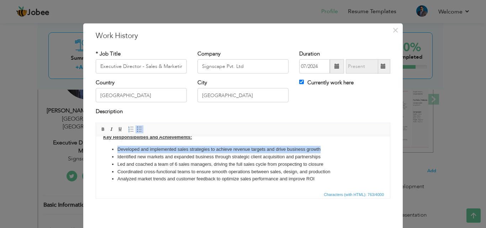
drag, startPoint x: 326, startPoint y: 146, endPoint x: 109, endPoint y: 146, distance: 216.9
click at [109, 146] on ul "Developed and implemented sales strategies to achieve revenue targets and drive…" at bounding box center [243, 164] width 280 height 37
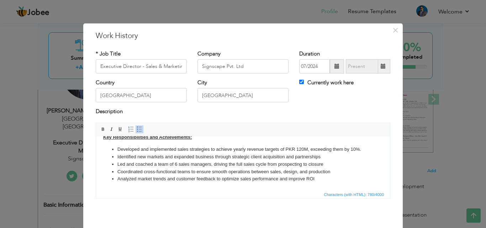
click at [303, 147] on li "Developed and implemented sales strategies to achieve yearly revenue targets of…" at bounding box center [243, 149] width 251 height 7
drag, startPoint x: 367, startPoint y: 146, endPoint x: 312, endPoint y: 149, distance: 55.3
click at [312, 149] on ul "Developed and implemented sales strategies to achieve yearly revenue targets of…" at bounding box center [243, 164] width 280 height 37
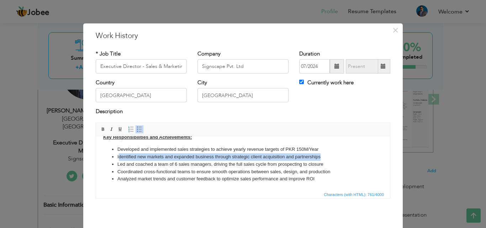
drag, startPoint x: 118, startPoint y: 157, endPoint x: 325, endPoint y: 155, distance: 207.3
click at [325, 155] on li "Identified new markets and expanded business through strategic client acquisiti…" at bounding box center [243, 156] width 251 height 7
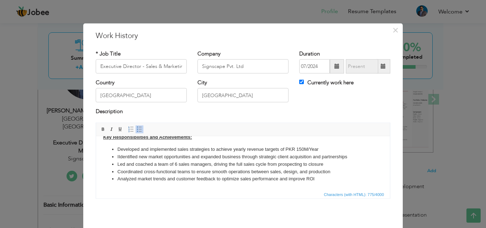
click at [119, 156] on li "I Identified new market opportunities and expanded business through strategic c…" at bounding box center [243, 156] width 251 height 7
click at [157, 165] on li "Led and coached a team of 6 sales managers, driving the full sales cycle from p…" at bounding box center [243, 164] width 251 height 7
click at [177, 161] on li "Led and coached a team of 6 sales managers, driving the full sales cycle from p…" at bounding box center [243, 164] width 251 height 7
click at [164, 156] on li "Identified new markets and expanded business through strategic client acquisiti…" at bounding box center [243, 156] width 251 height 7
drag, startPoint x: 251, startPoint y: 157, endPoint x: 270, endPoint y: 156, distance: 18.5
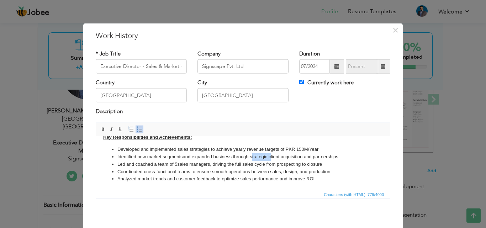
click at [270, 156] on li "Identified new market segments and expanded business through strategic client a…" at bounding box center [243, 156] width 251 height 7
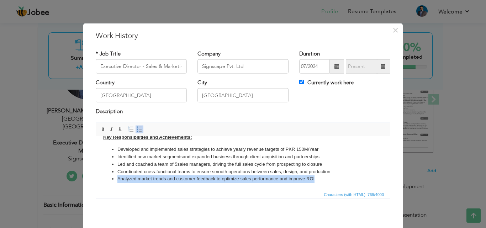
drag, startPoint x: 319, startPoint y: 180, endPoint x: 115, endPoint y: 181, distance: 204.1
click at [115, 181] on ul "Developed and implemented sales strategies to achieve yearly revenue targets of…" at bounding box center [243, 164] width 280 height 37
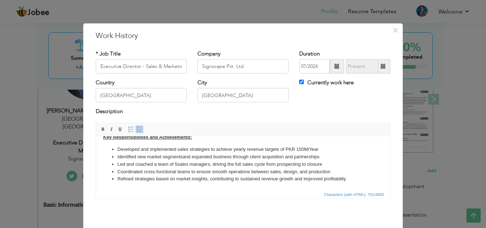
click at [224, 177] on li "Refined strategies based on market insights, contributing to sustained revenue …" at bounding box center [243, 178] width 251 height 7
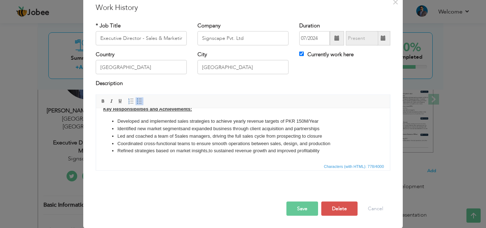
click at [301, 208] on button "Save" at bounding box center [303, 209] width 32 height 14
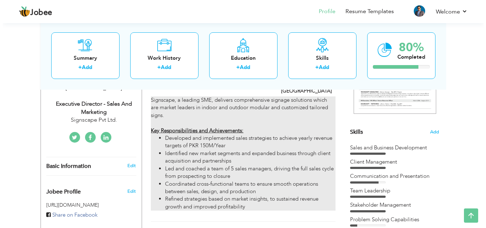
scroll to position [178, 0]
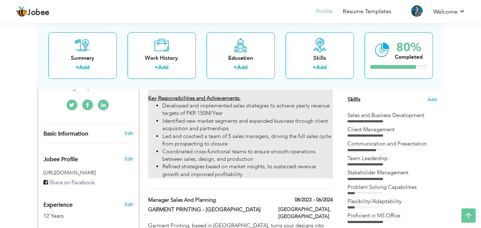
click at [241, 136] on li "Led and coached a team of 5 sales managers, driving the full sales cycle from p…" at bounding box center [247, 140] width 170 height 15
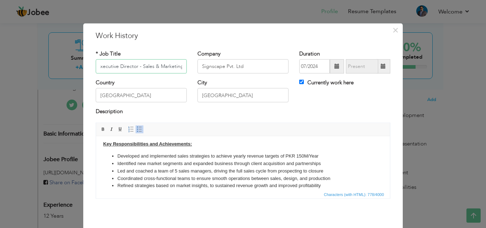
scroll to position [32, 0]
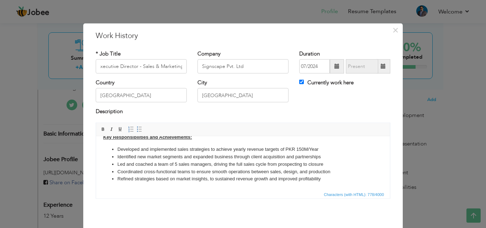
click at [323, 157] on li "Identified new market segments and expanded business through client acquisition…" at bounding box center [243, 156] width 251 height 7
click at [308, 179] on li "Refined strategies based on market insights, to sustained revenue growth and im…" at bounding box center [243, 178] width 251 height 7
copy li "profitability"
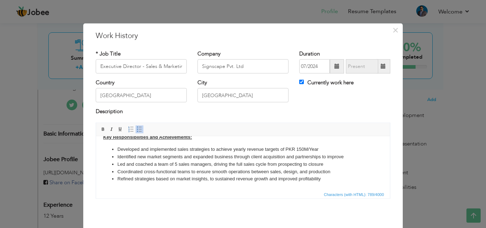
click at [354, 155] on li "Identified new market segments and expanded business through client acquisition…" at bounding box center [243, 156] width 251 height 7
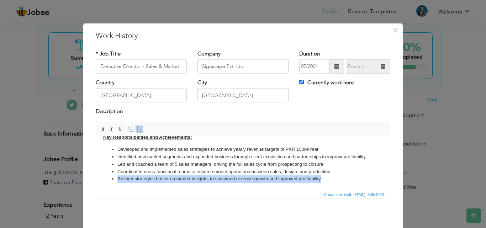
drag, startPoint x: 324, startPoint y: 185, endPoint x: 114, endPoint y: 181, distance: 209.4
click at [114, 181] on ul "Developed and implemented sales strategies to achieve yearly revenue targets of…" at bounding box center [243, 164] width 280 height 37
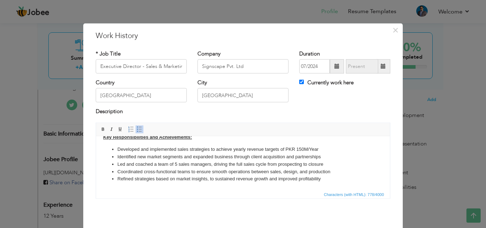
scroll to position [28, 0]
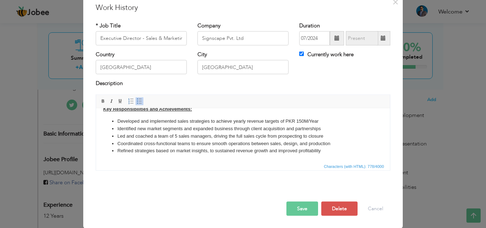
click at [293, 204] on button "Save" at bounding box center [303, 209] width 32 height 14
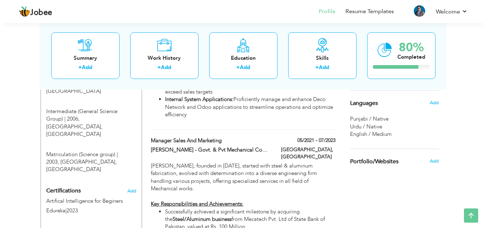
scroll to position [427, 0]
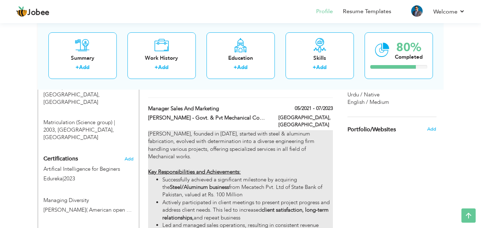
click at [254, 176] on li "Successfully achieved a significant milestone by acquiring the Steel/Aluminum b…" at bounding box center [247, 187] width 170 height 23
type input "Manager Sales and Marketing"
type input "[PERSON_NAME] - Govt. & Pvt Mechanical Contractors"
type input "05/2021"
type input "07/2023"
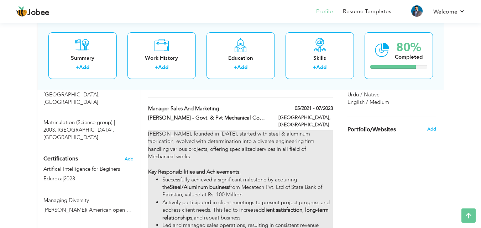
type input "[GEOGRAPHIC_DATA]"
checkbox input "false"
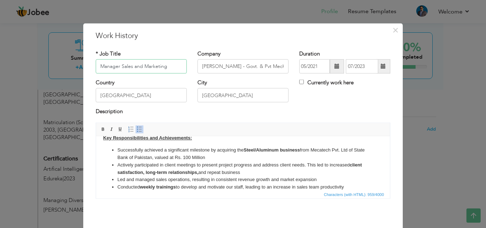
scroll to position [36, 0]
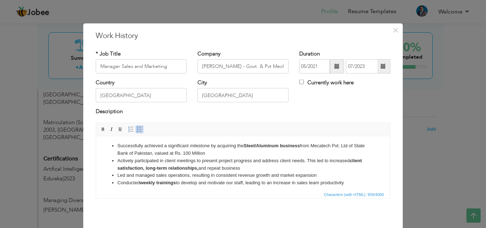
click at [199, 152] on li "Successfully achieved a significant milestone by acquiring the Steel/Aluminum b…" at bounding box center [243, 149] width 251 height 15
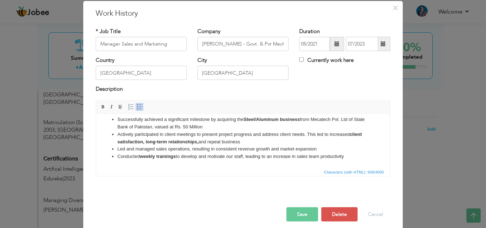
scroll to position [28, 0]
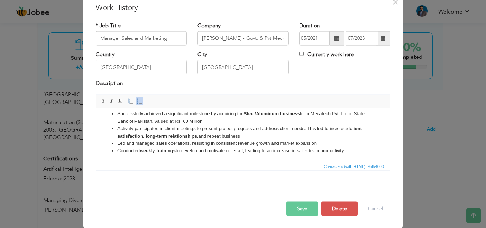
click at [304, 208] on button "Save" at bounding box center [303, 209] width 32 height 14
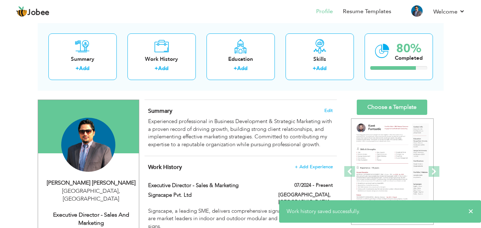
scroll to position [0, 0]
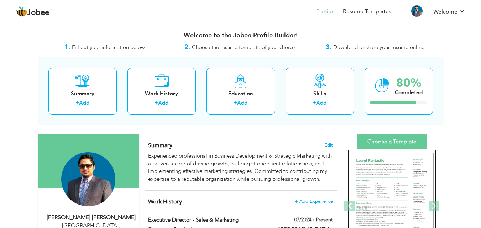
click at [391, 178] on img at bounding box center [392, 206] width 83 height 107
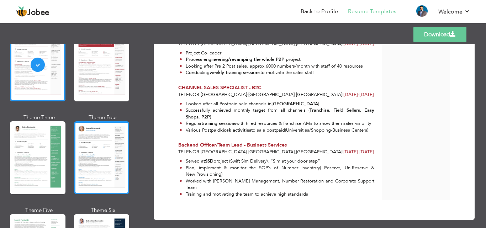
scroll to position [142, 0]
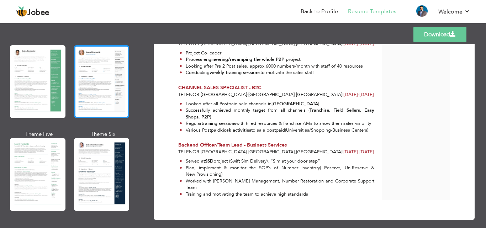
click at [110, 78] on div at bounding box center [102, 81] width 56 height 73
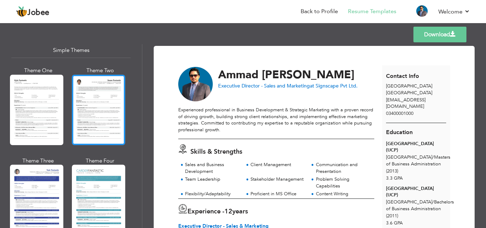
scroll to position [1268, 0]
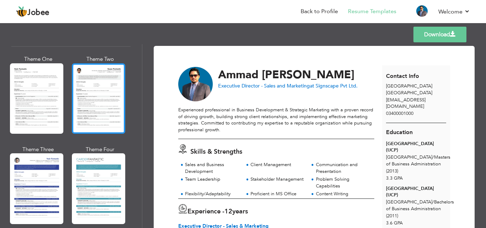
click at [94, 108] on div at bounding box center [98, 98] width 53 height 71
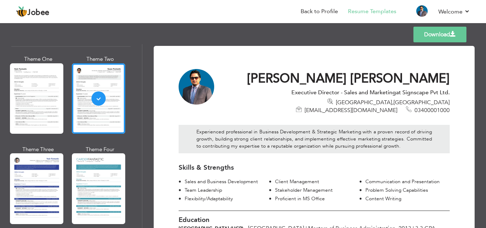
click at [438, 35] on link "Download" at bounding box center [440, 35] width 53 height 16
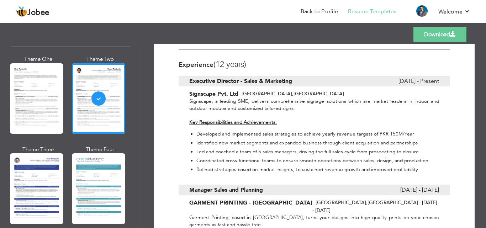
scroll to position [249, 0]
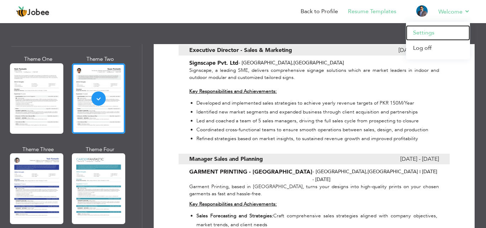
click at [437, 30] on link "Settings" at bounding box center [438, 32] width 64 height 15
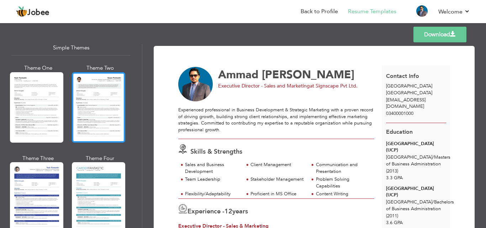
scroll to position [1268, 0]
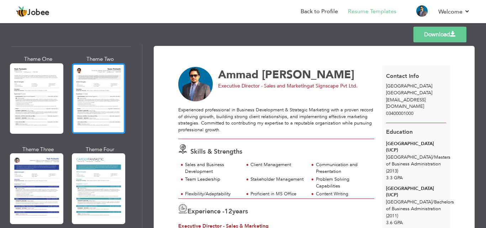
click at [104, 87] on div at bounding box center [98, 98] width 53 height 71
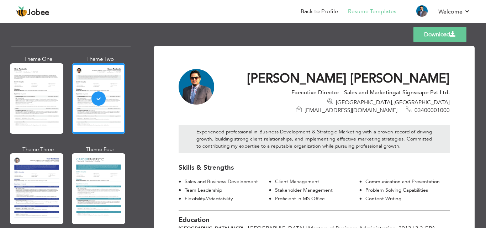
click at [436, 31] on link "Download" at bounding box center [440, 35] width 53 height 16
